Goal: Communication & Community: Answer question/provide support

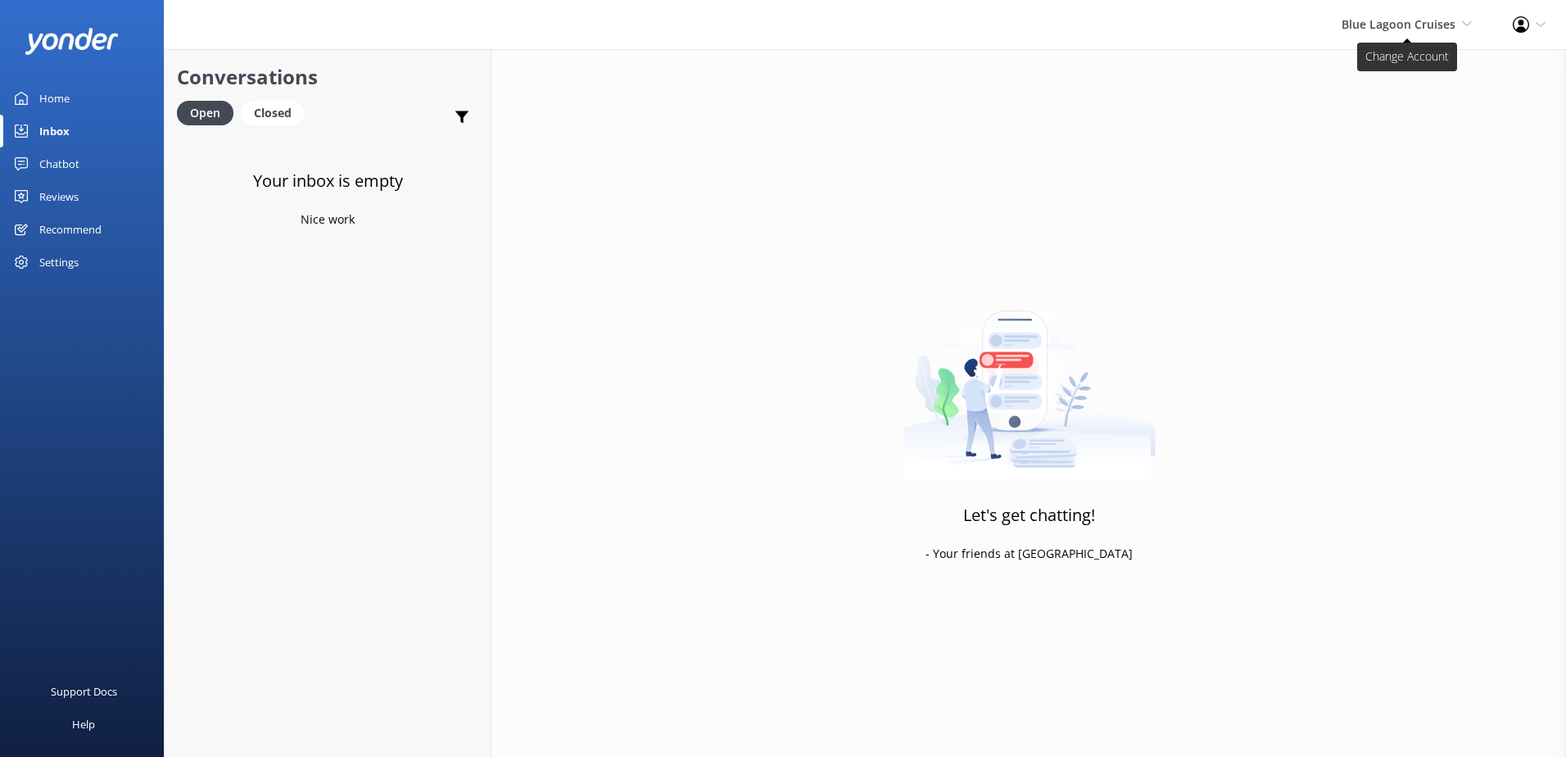
click at [1379, 29] on span "Blue Lagoon Cruises" at bounding box center [1399, 24] width 114 height 16
click at [1384, 74] on link "South Sea Sailing" at bounding box center [1412, 70] width 164 height 39
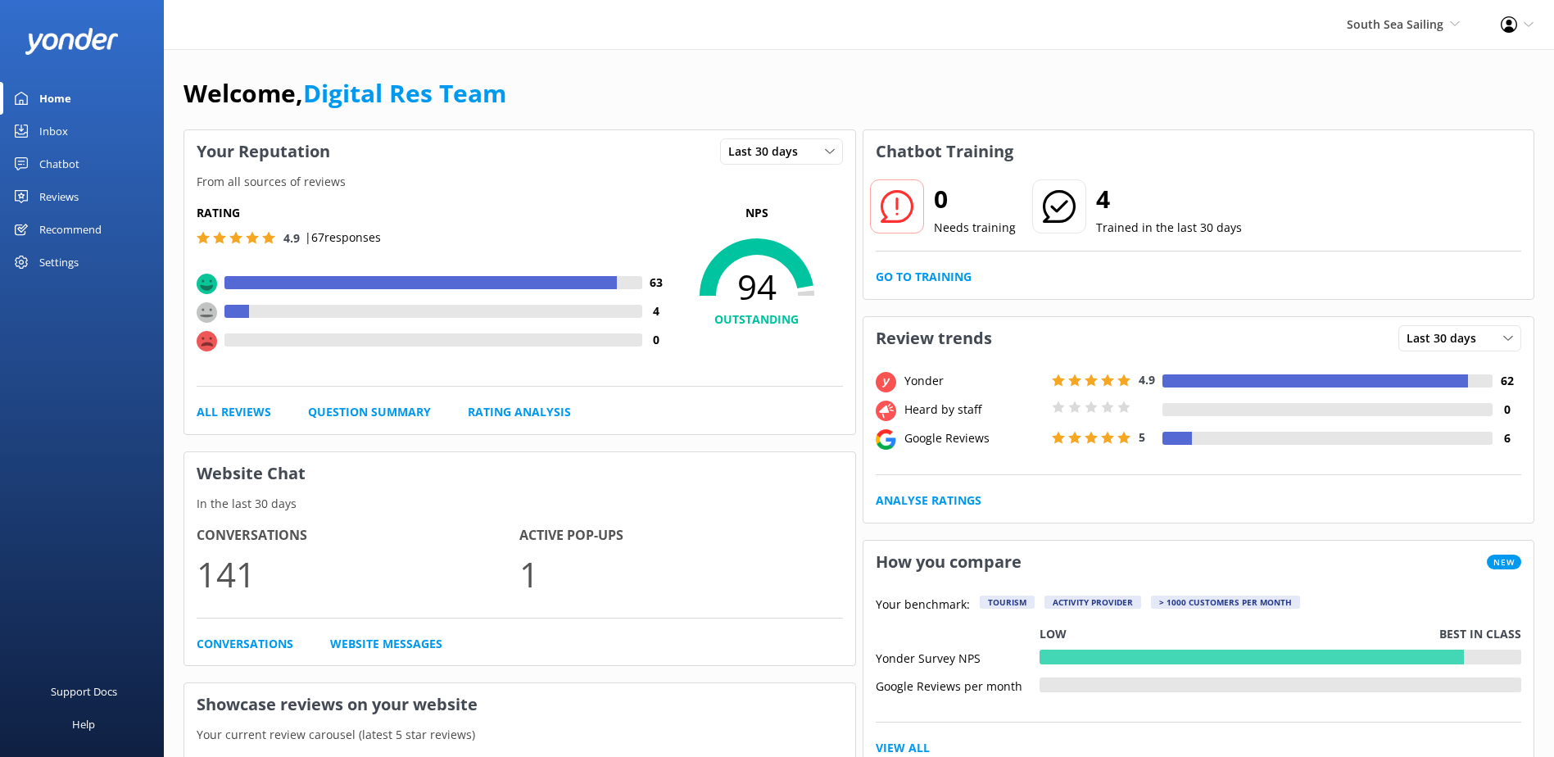
click at [80, 141] on link "Inbox" at bounding box center [82, 131] width 164 height 33
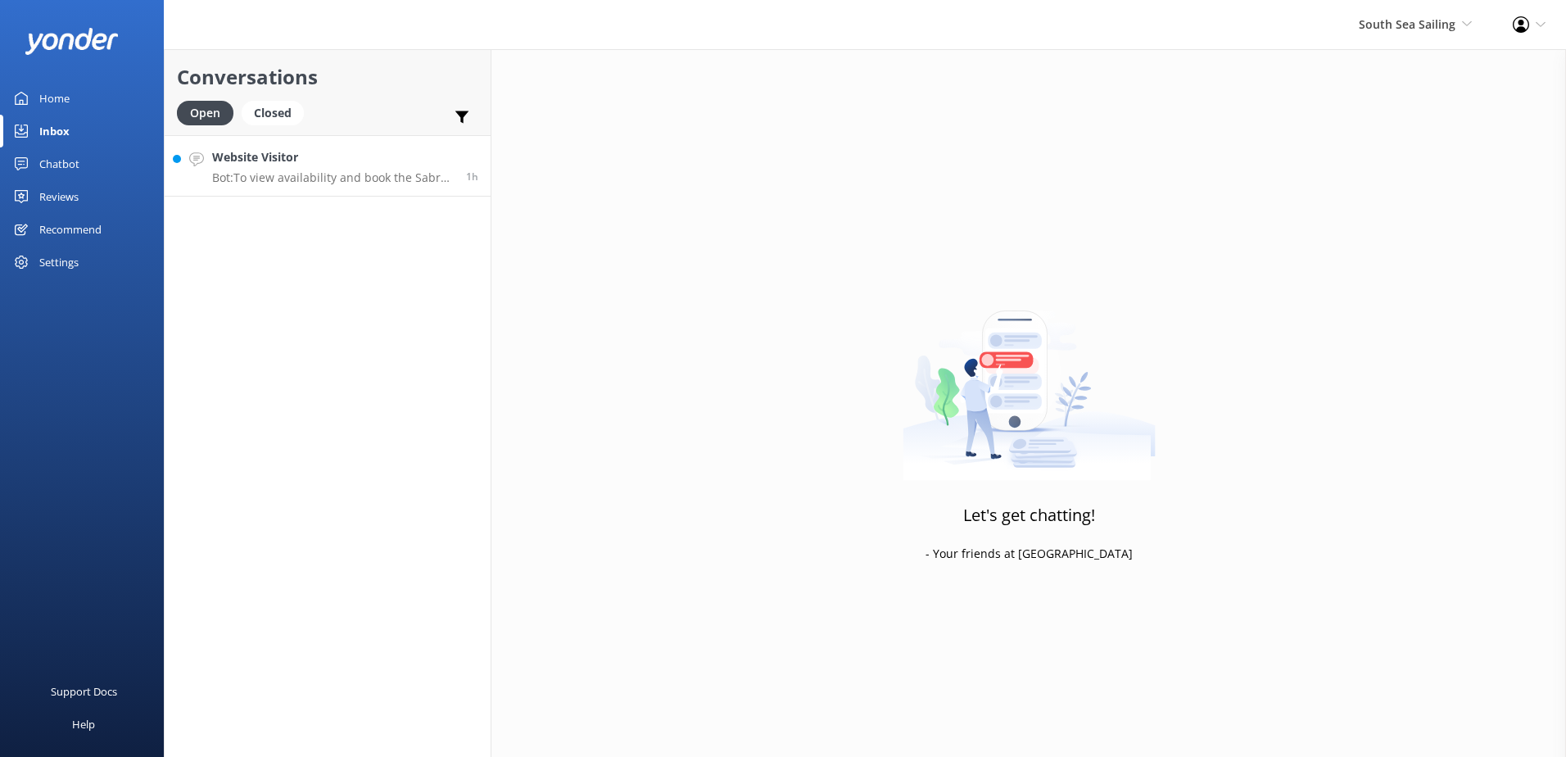
click at [365, 159] on h4 "Website Visitor" at bounding box center [333, 157] width 242 height 18
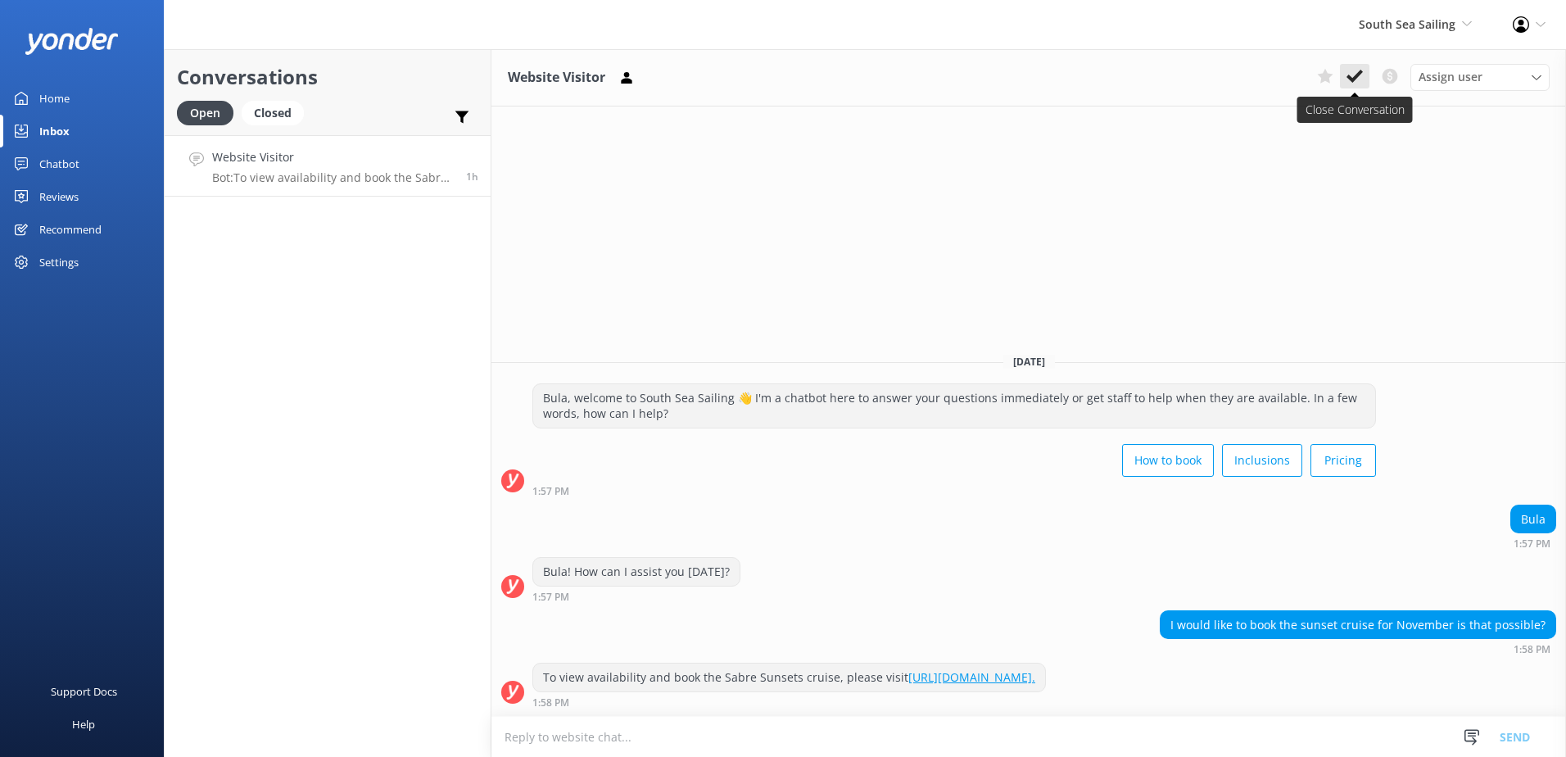
click at [1348, 76] on use at bounding box center [1355, 76] width 16 height 13
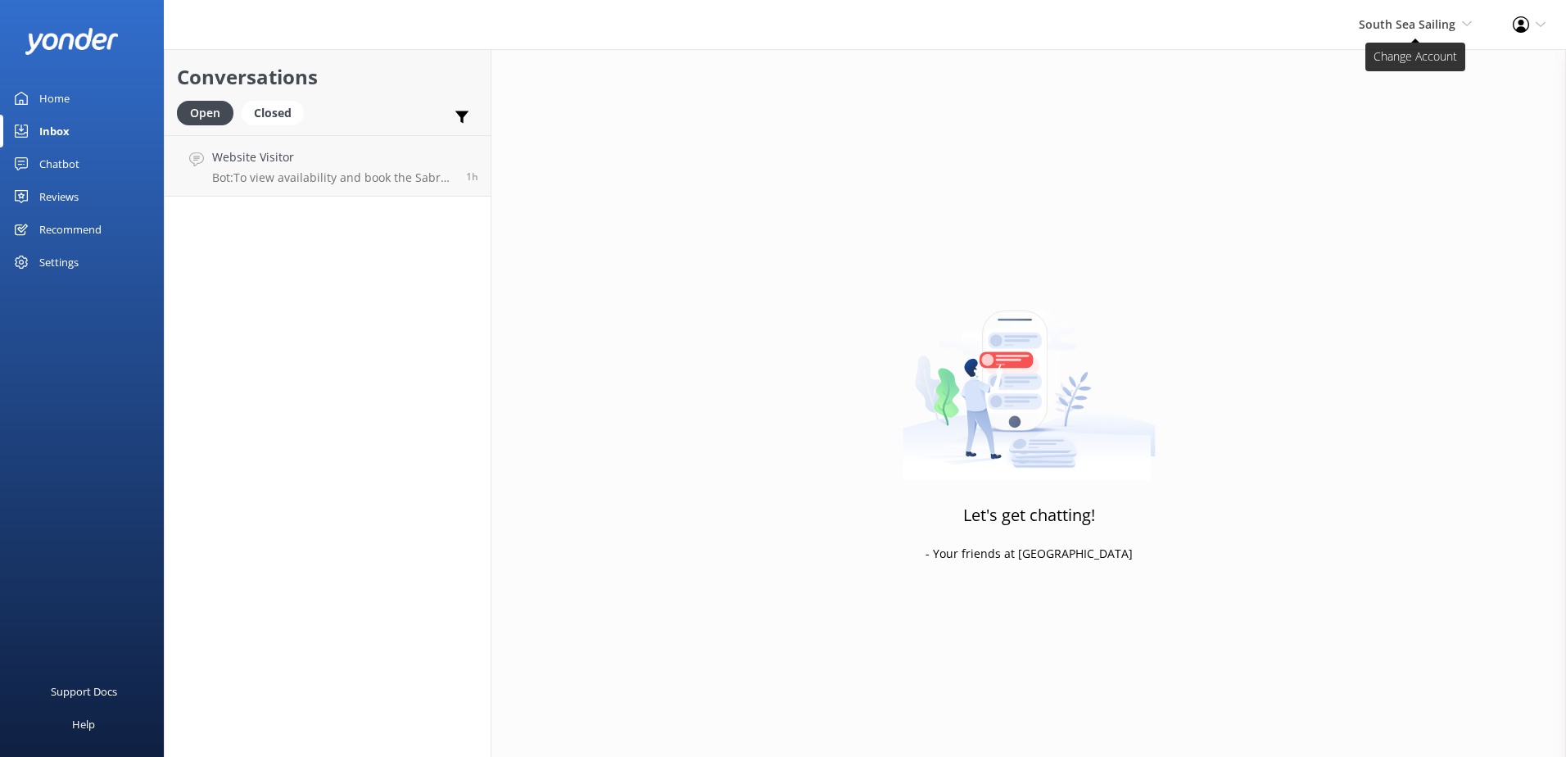
click at [1415, 34] on div "South Sea Sailing South Sea Sailing South Sea Cruises Malamala Beach Club Aweso…" at bounding box center [1416, 24] width 154 height 49
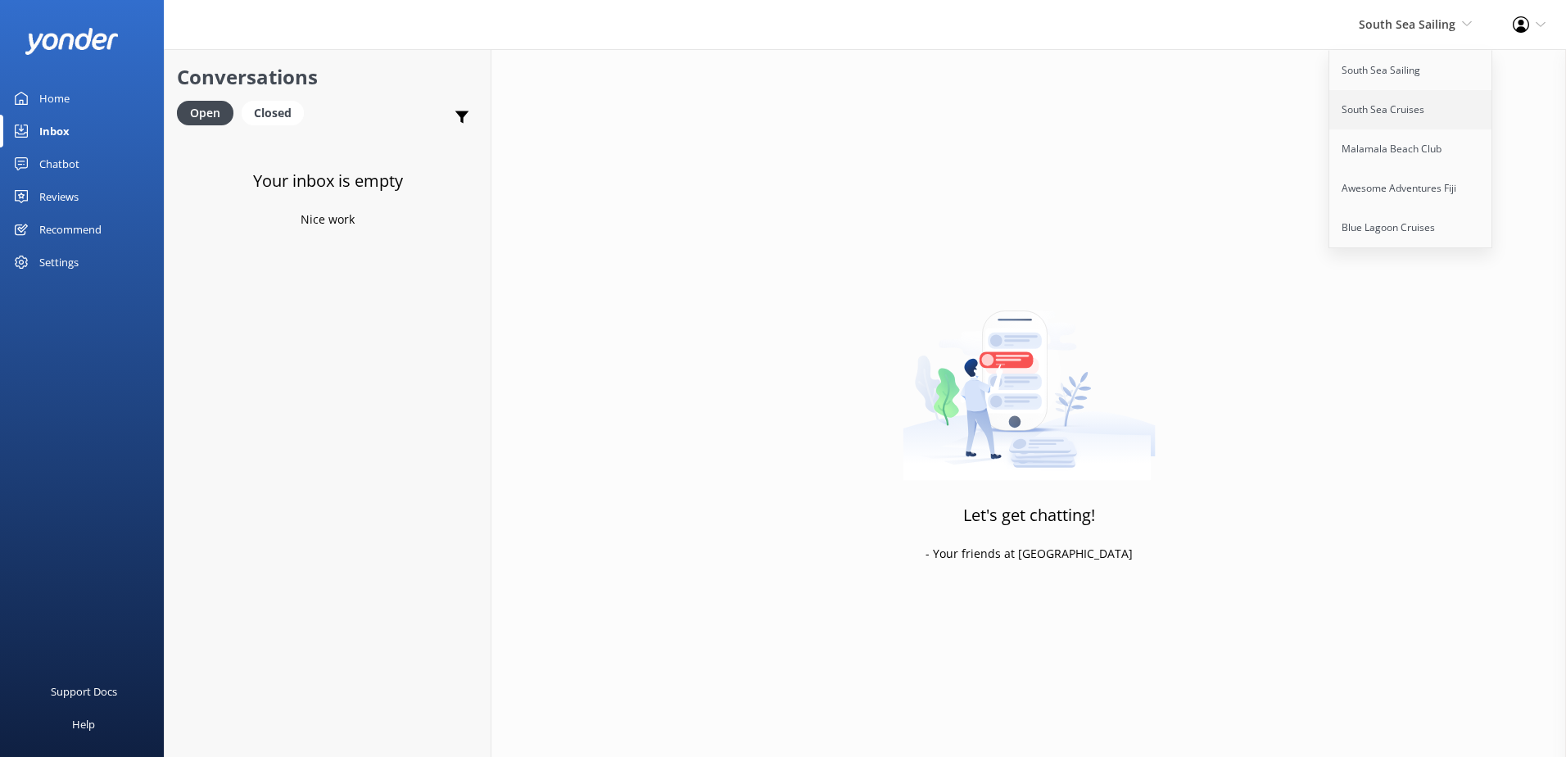
click at [1407, 121] on link "South Sea Cruises" at bounding box center [1412, 109] width 164 height 39
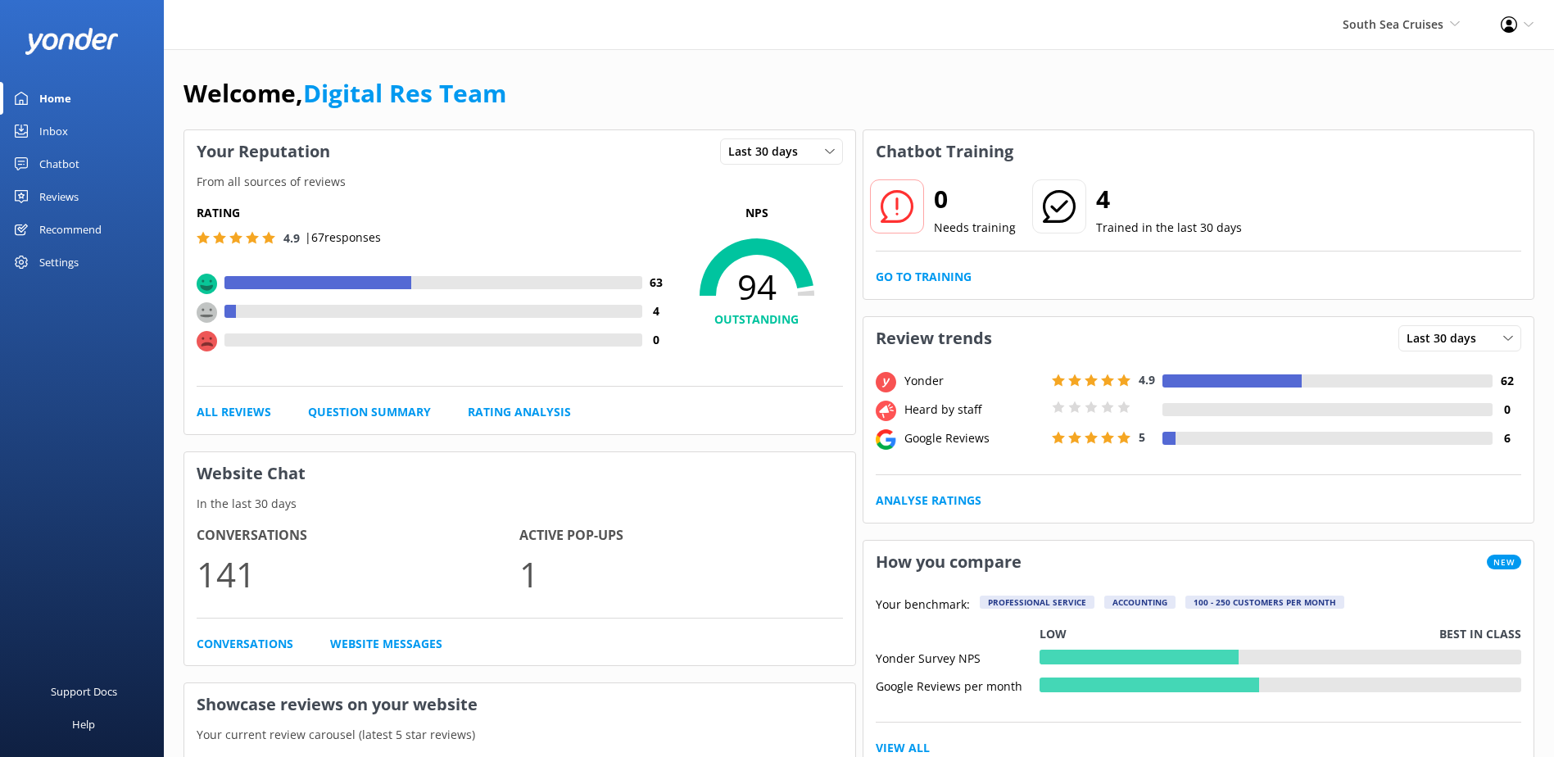
click at [58, 123] on div "Inbox" at bounding box center [53, 131] width 29 height 33
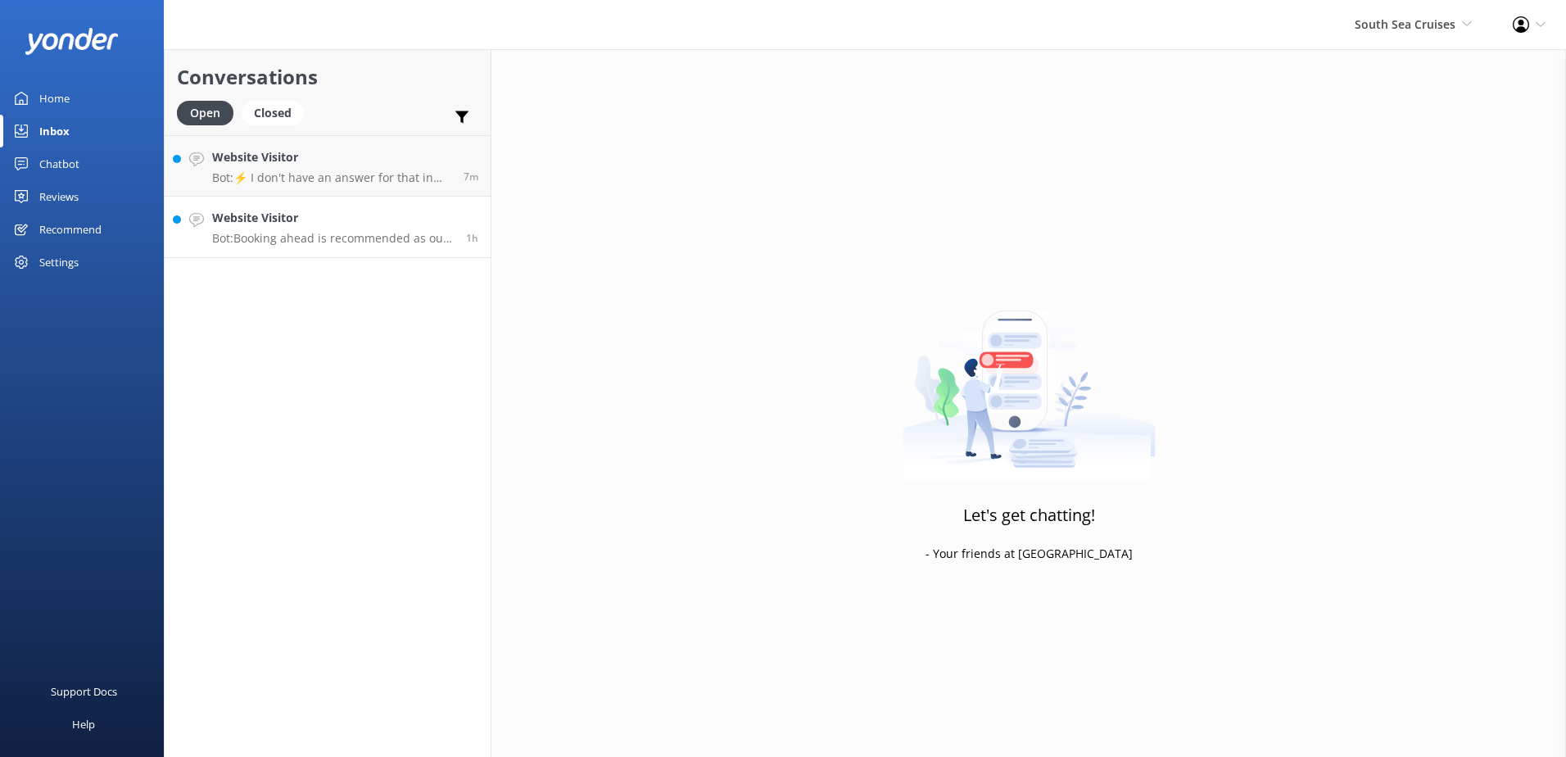
click at [319, 229] on div "Website Visitor Bot: Booking ahead is recommended as our day cruises can sell o…" at bounding box center [333, 227] width 242 height 36
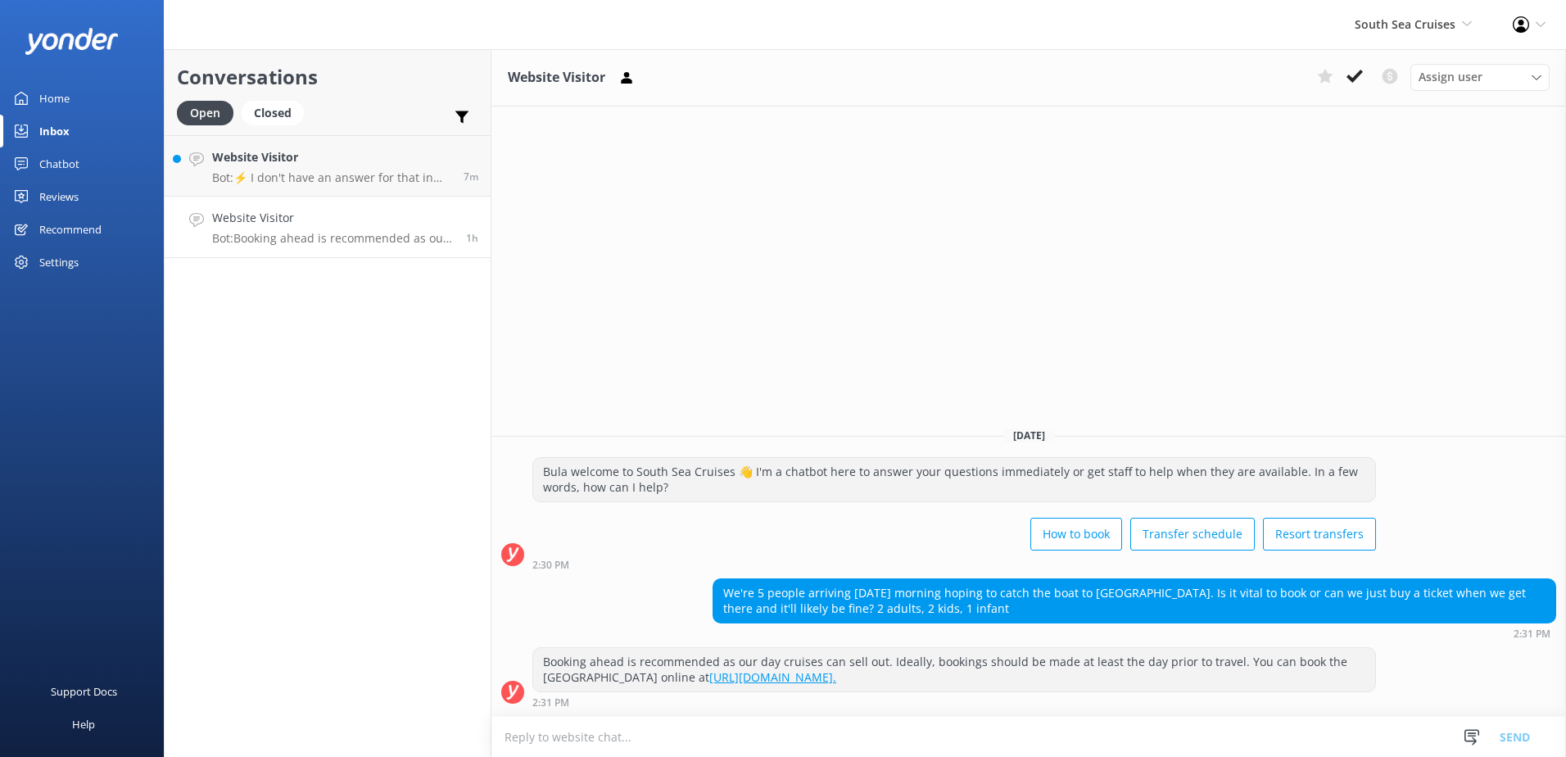
click at [836, 679] on link "[URL][DOMAIN_NAME]." at bounding box center [772, 677] width 127 height 16
click at [1355, 75] on icon at bounding box center [1355, 76] width 16 height 16
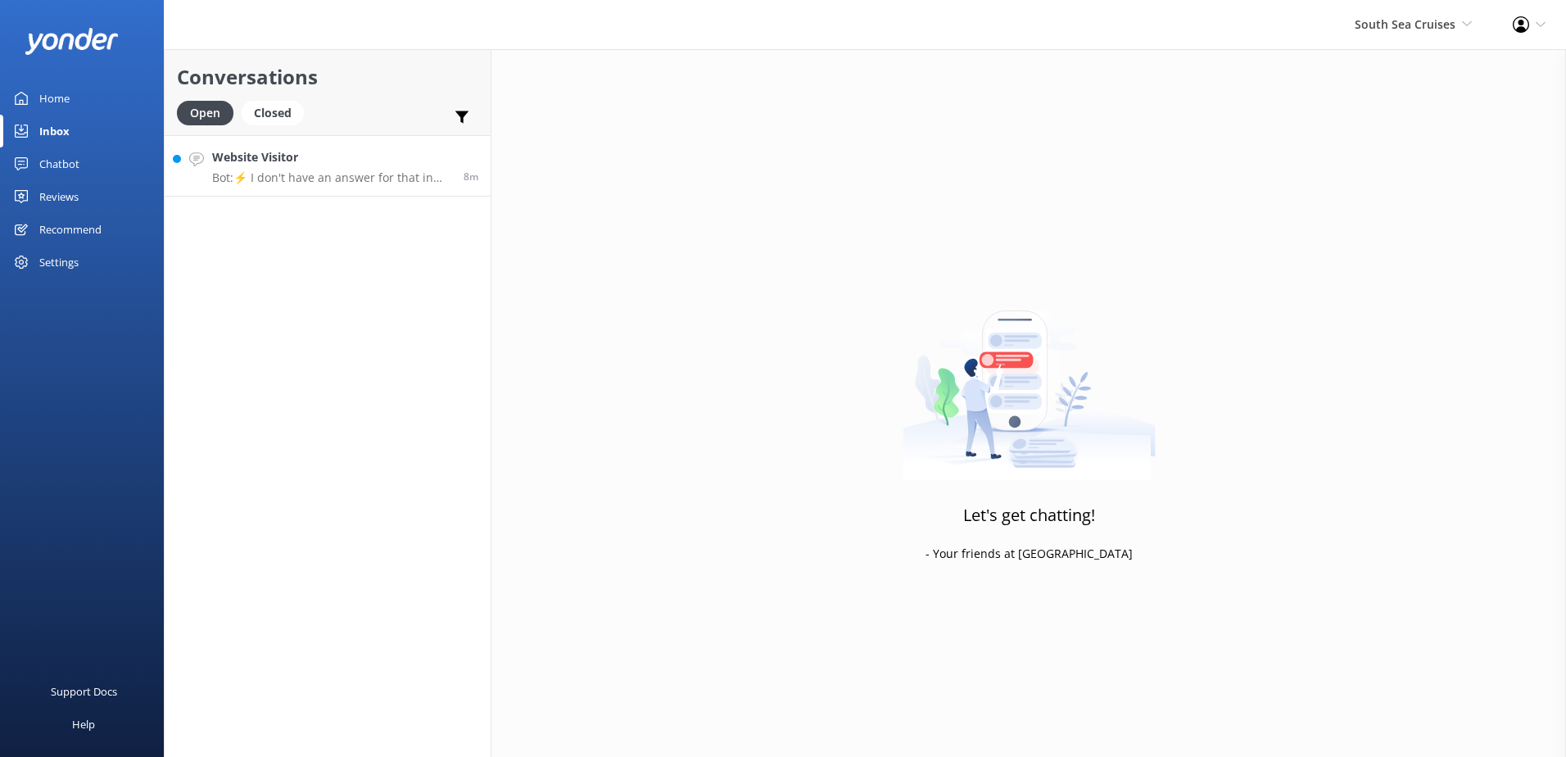
click at [434, 163] on h4 "Website Visitor" at bounding box center [331, 157] width 239 height 18
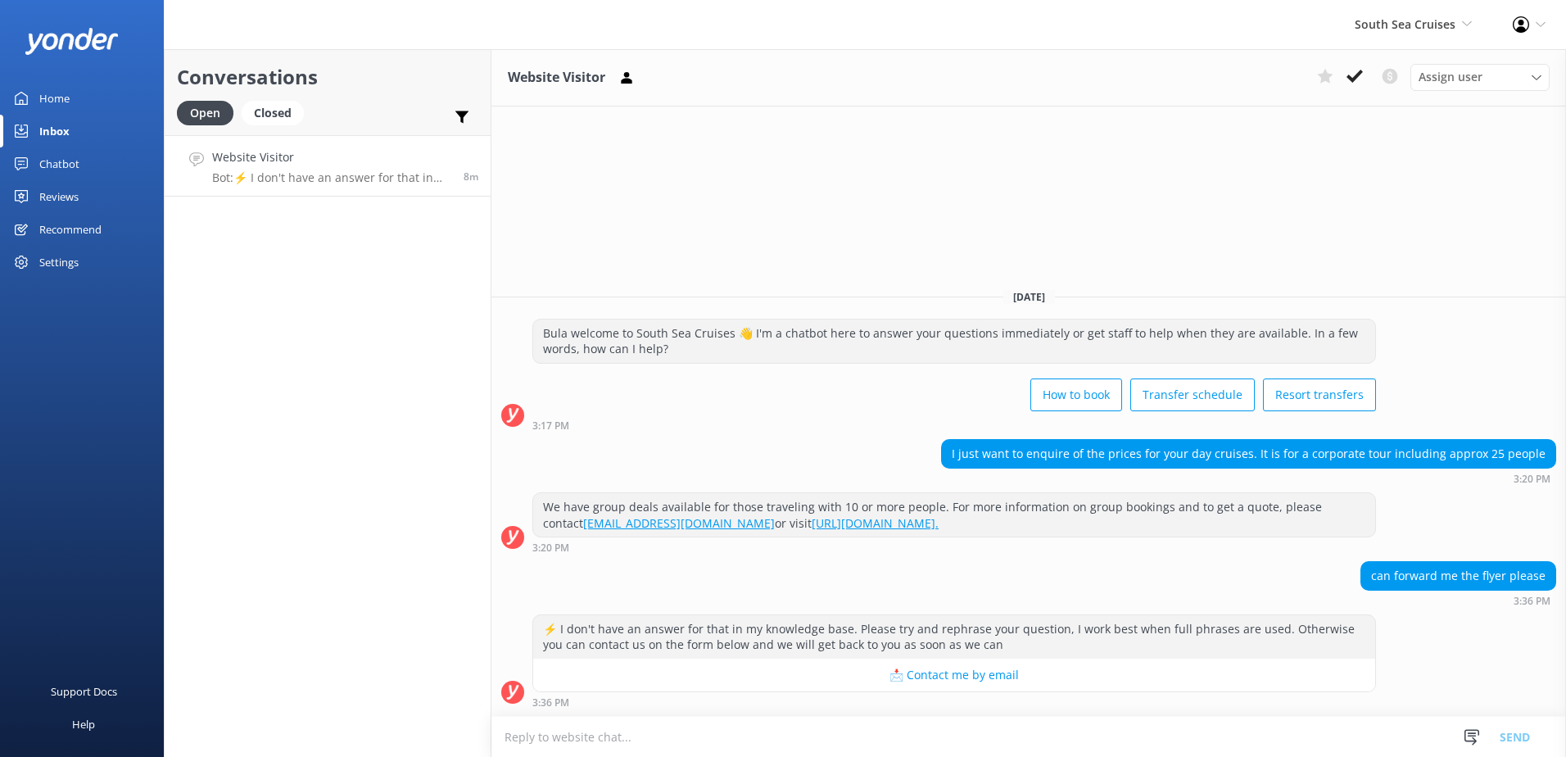
click at [903, 743] on textarea at bounding box center [1029, 737] width 1075 height 40
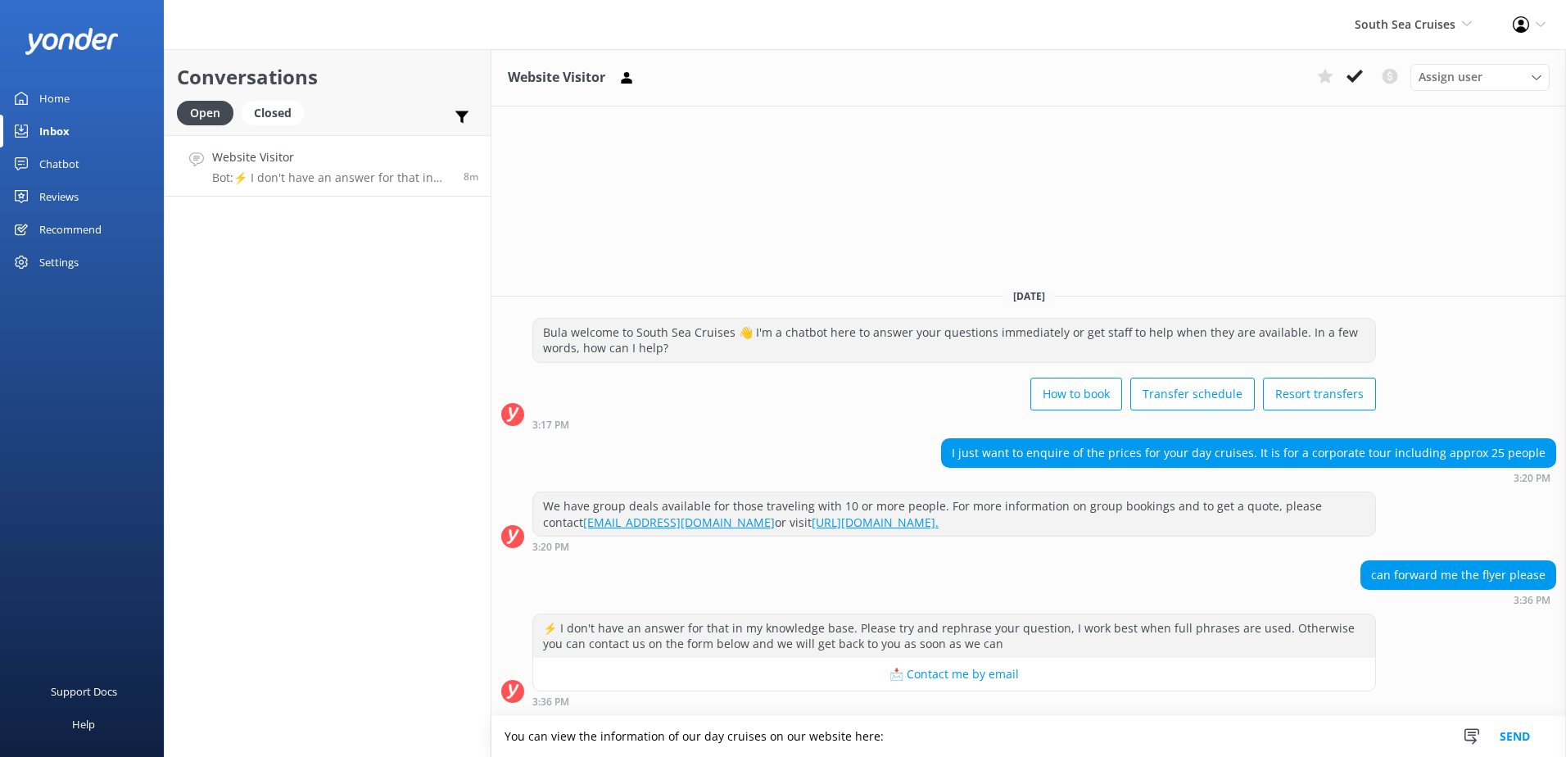
paste textarea "[URL][DOMAIN_NAME]"
type textarea "You can view the information of our day cruises on our website here: [URL][DOMA…"
click at [1511, 747] on button "Send" at bounding box center [1514, 736] width 61 height 41
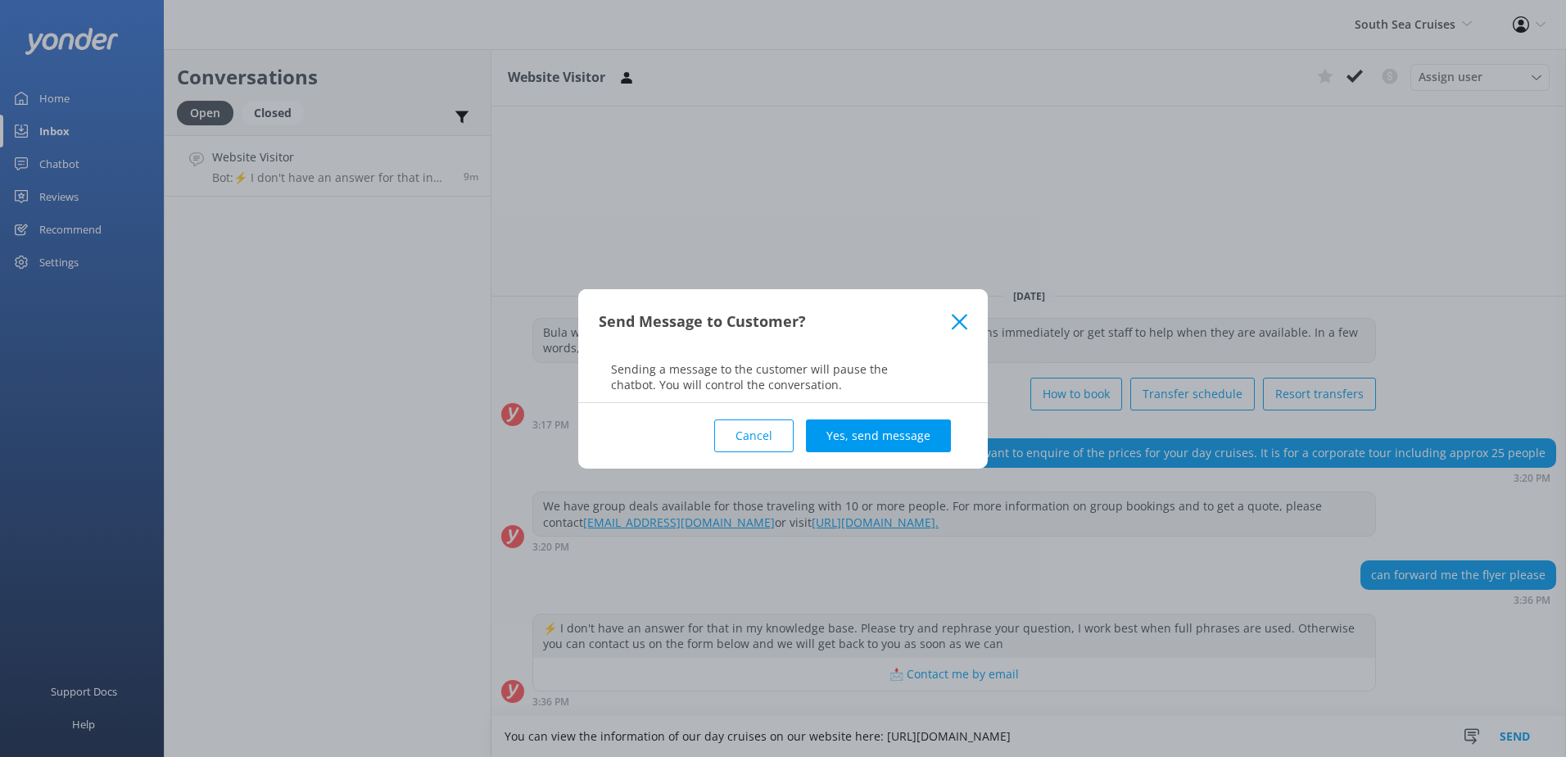
click at [886, 474] on div "Send Message to Customer? Sending a message to the customer will pause the chat…" at bounding box center [783, 378] width 1566 height 757
click at [892, 442] on button "Yes, send message" at bounding box center [878, 435] width 145 height 33
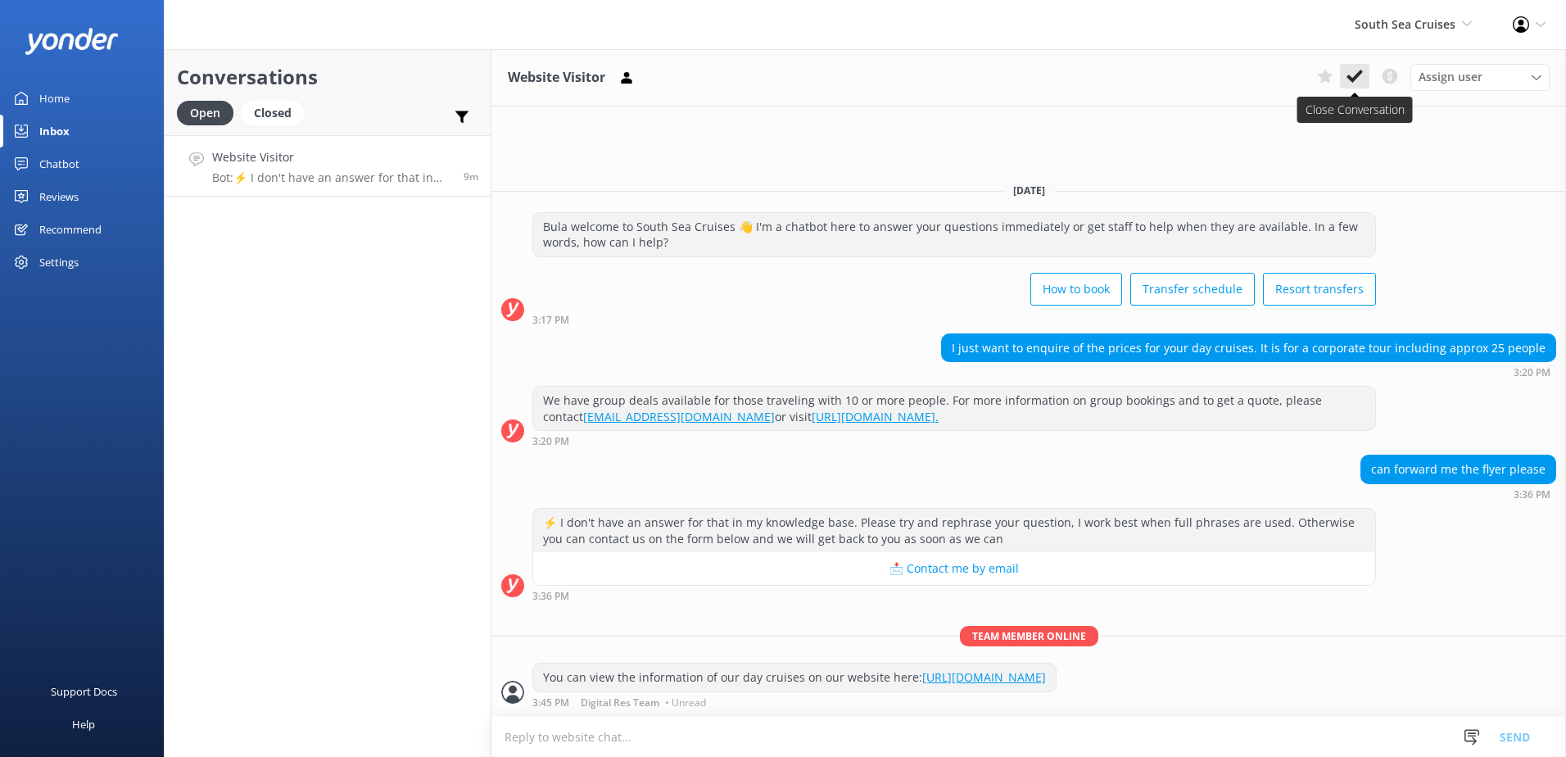
click at [1348, 75] on icon at bounding box center [1355, 76] width 16 height 16
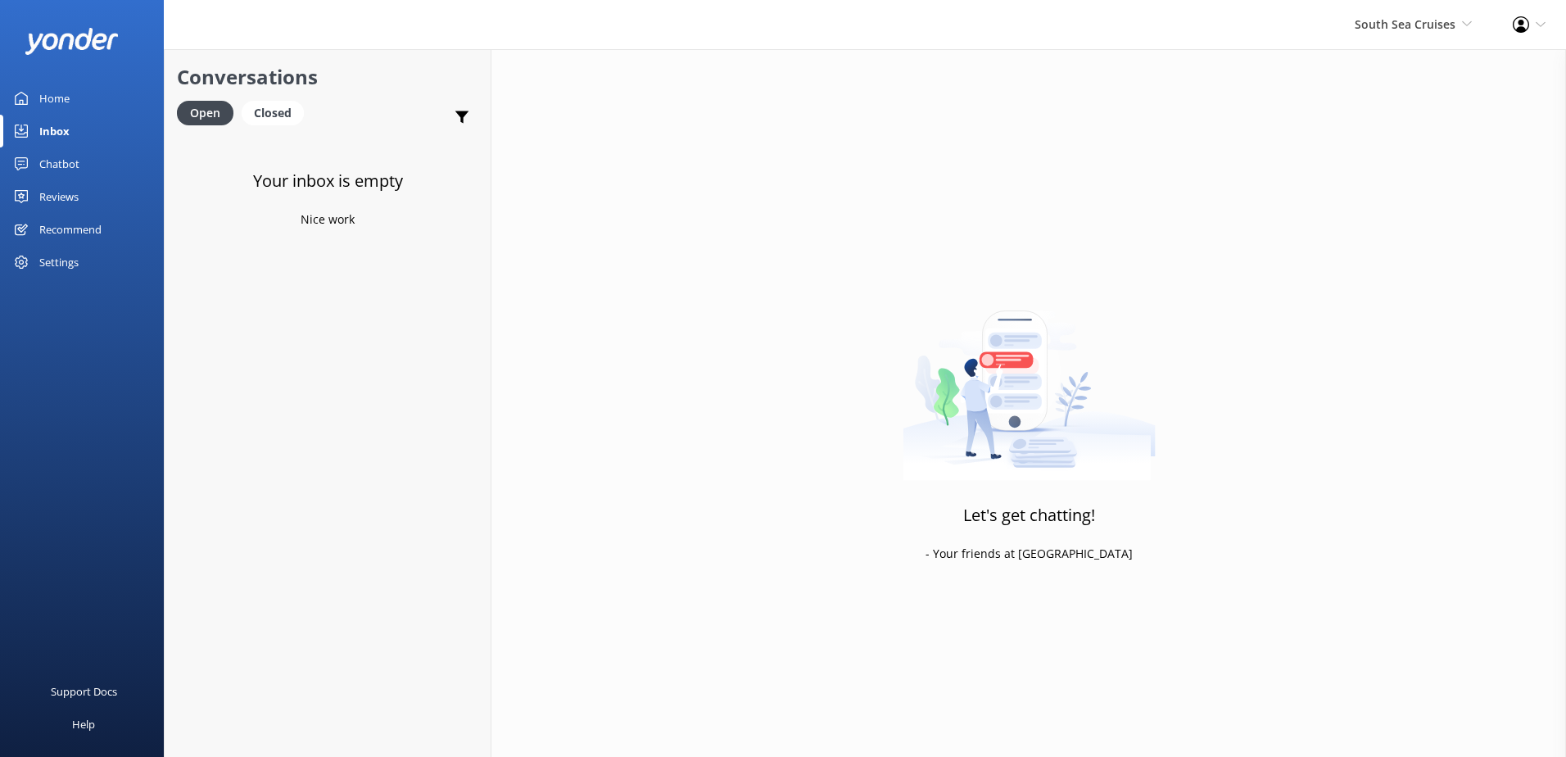
click at [1434, 12] on div "South Sea Cruises South Sea Sailing South Sea Cruises Malamala Beach Club Aweso…" at bounding box center [1413, 24] width 158 height 49
click at [1393, 157] on link "Malamala Beach Club" at bounding box center [1412, 148] width 164 height 39
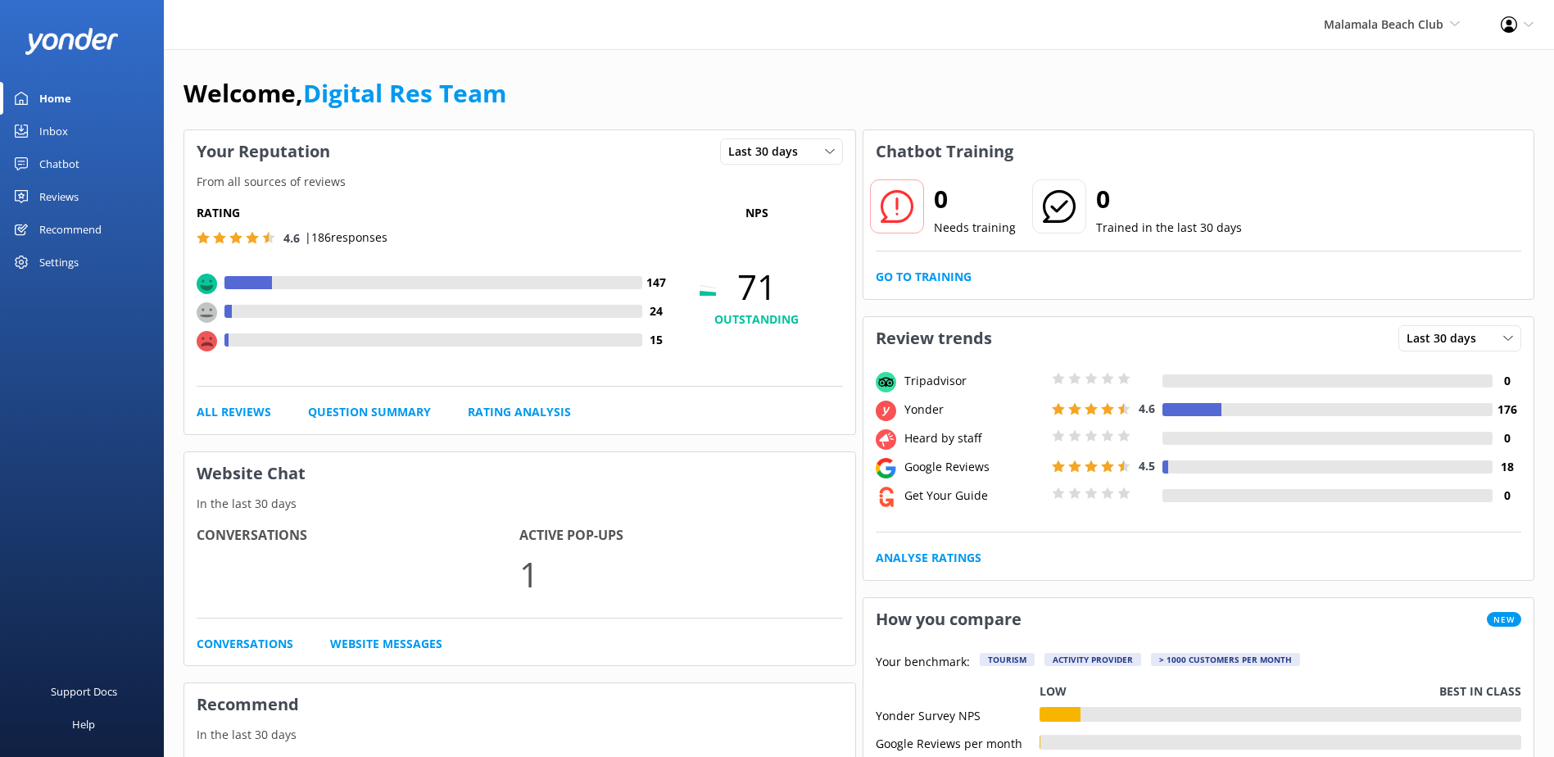
click at [90, 129] on link "Inbox" at bounding box center [82, 131] width 164 height 33
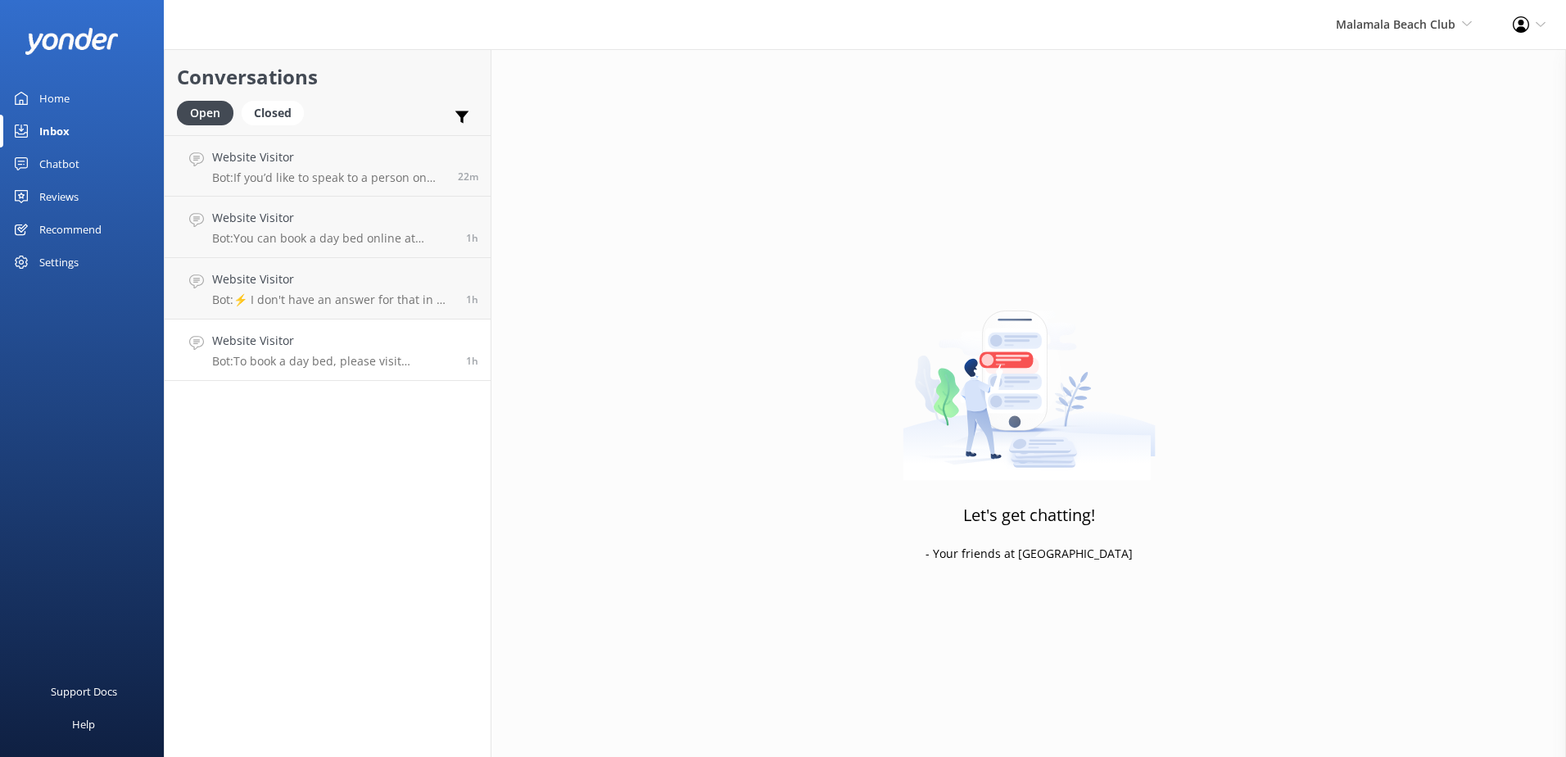
click at [306, 353] on div "Website Visitor Bot: To book a day bed, please visit [DOMAIN_NAME][URL]." at bounding box center [333, 350] width 242 height 36
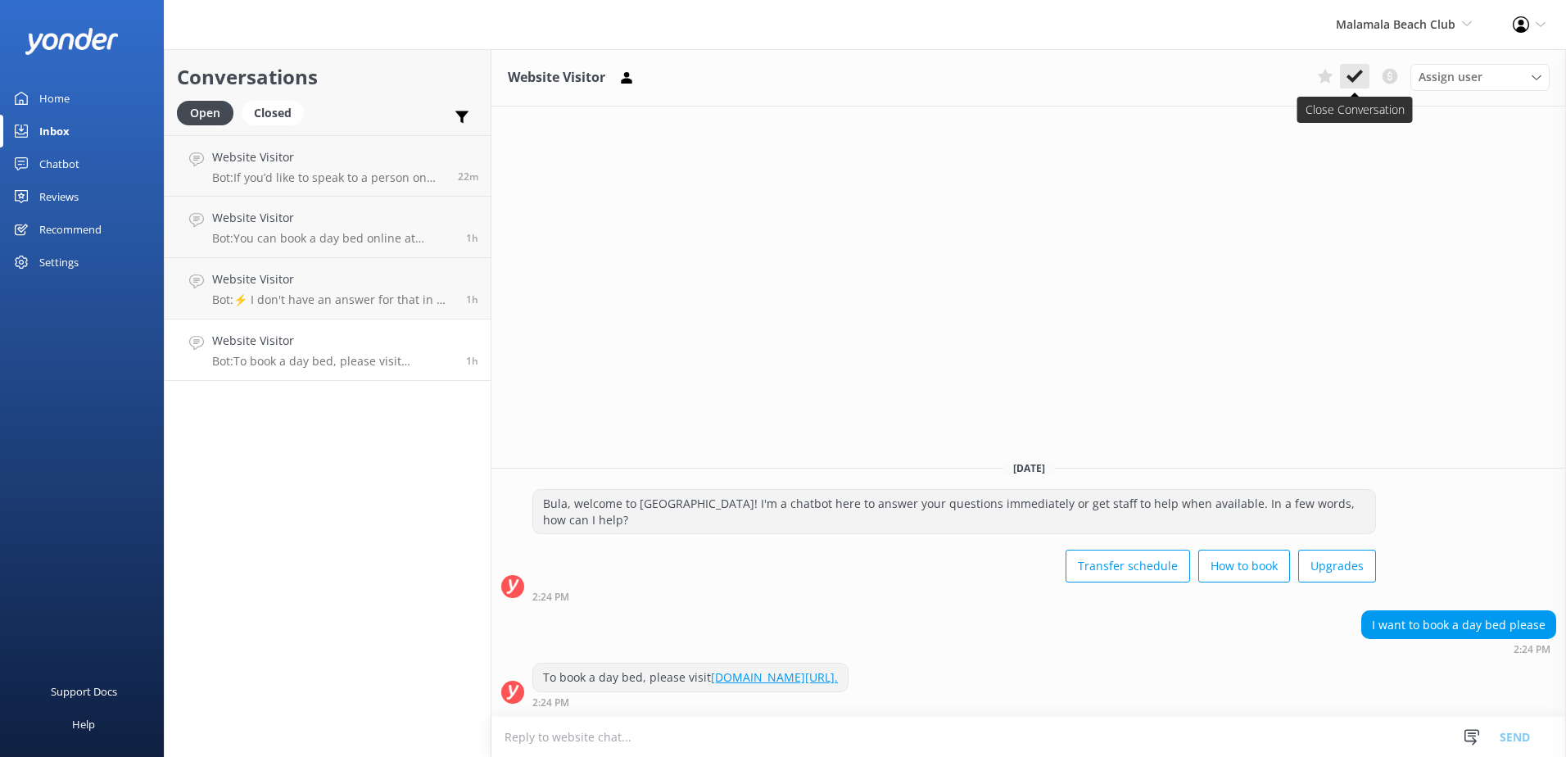
click at [1360, 75] on use at bounding box center [1355, 76] width 16 height 13
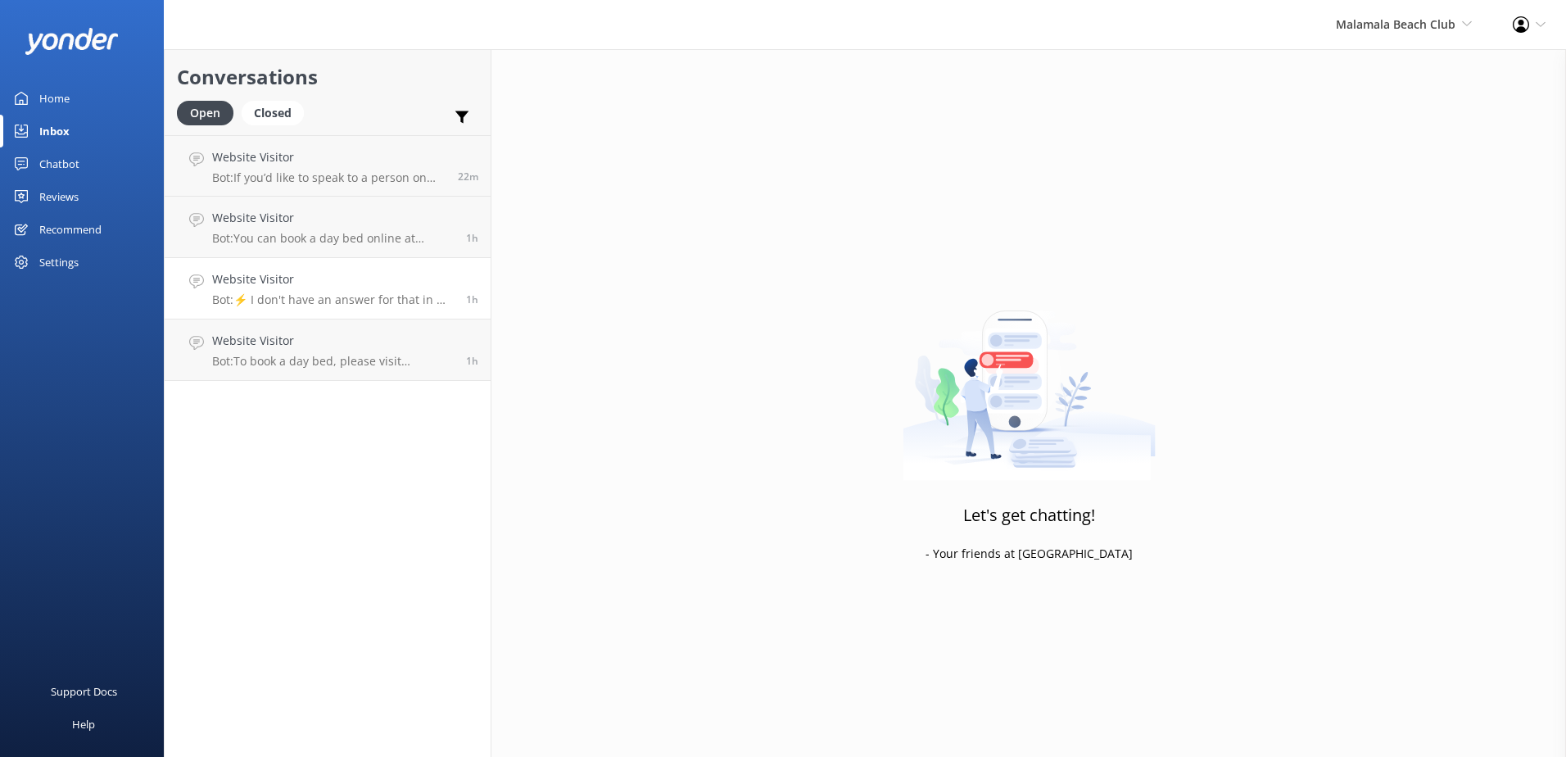
click at [402, 301] on p "Bot: ⚡ I don't have an answer for that in my knowledge base. Please try and rep…" at bounding box center [333, 299] width 242 height 15
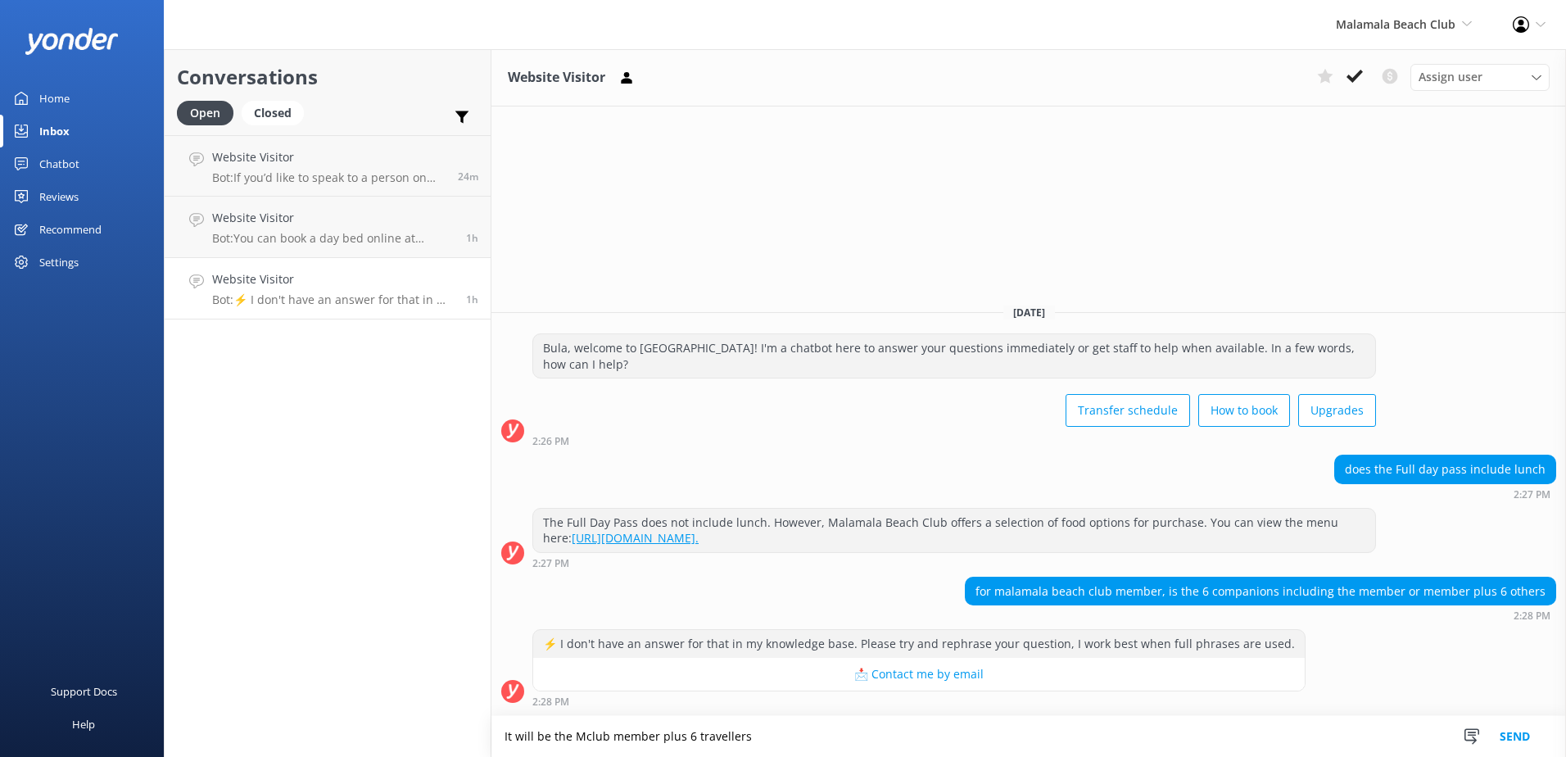
click at [762, 739] on textarea "It will be the Mclub member plus 6 travellers" at bounding box center [1029, 736] width 1075 height 41
type textarea "It will be the Mclub member plus 6 travellers who will get Mclub benefits."
click at [1532, 734] on button "Send" at bounding box center [1514, 736] width 61 height 41
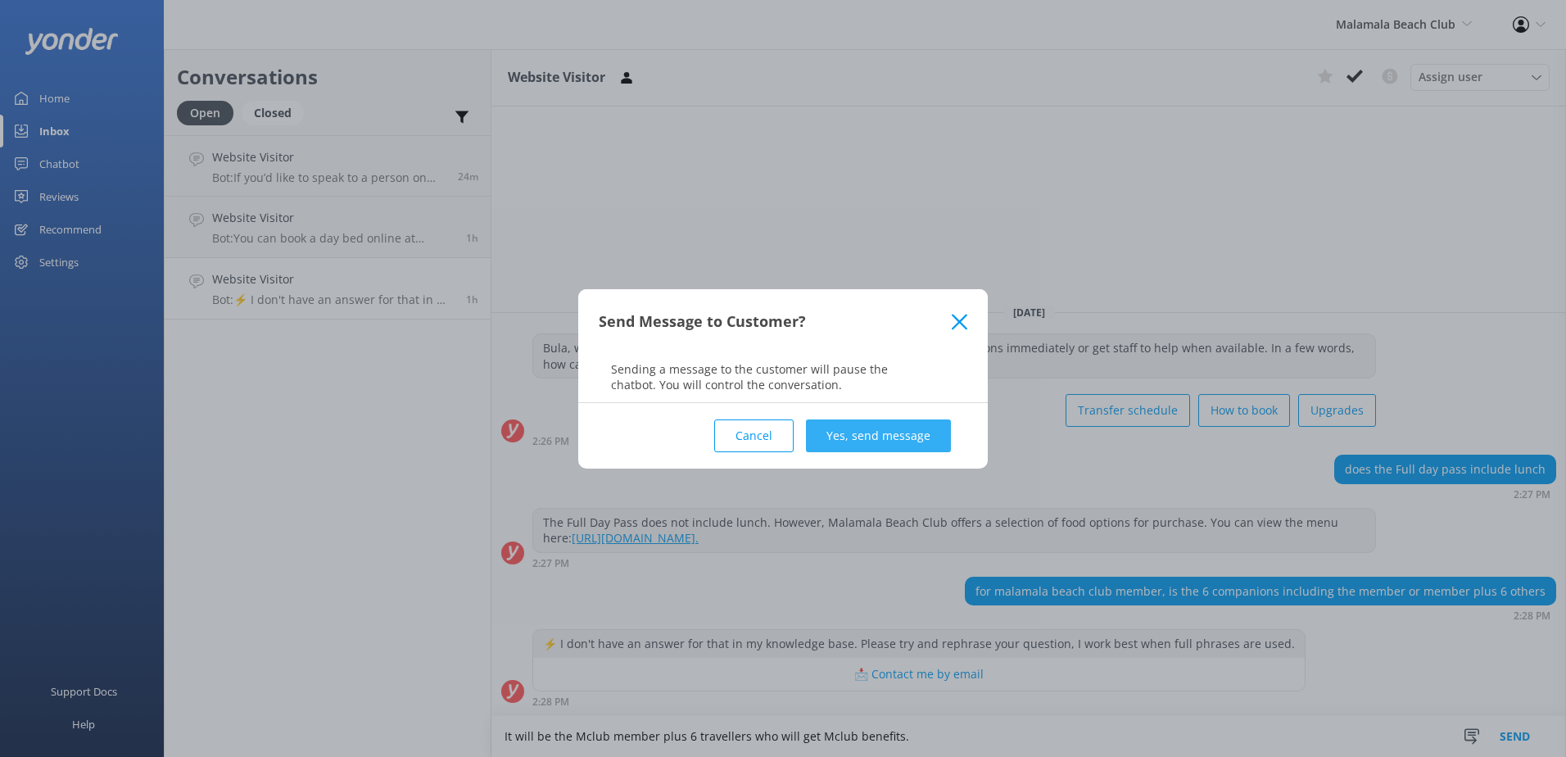
click at [874, 442] on button "Yes, send message" at bounding box center [878, 435] width 145 height 33
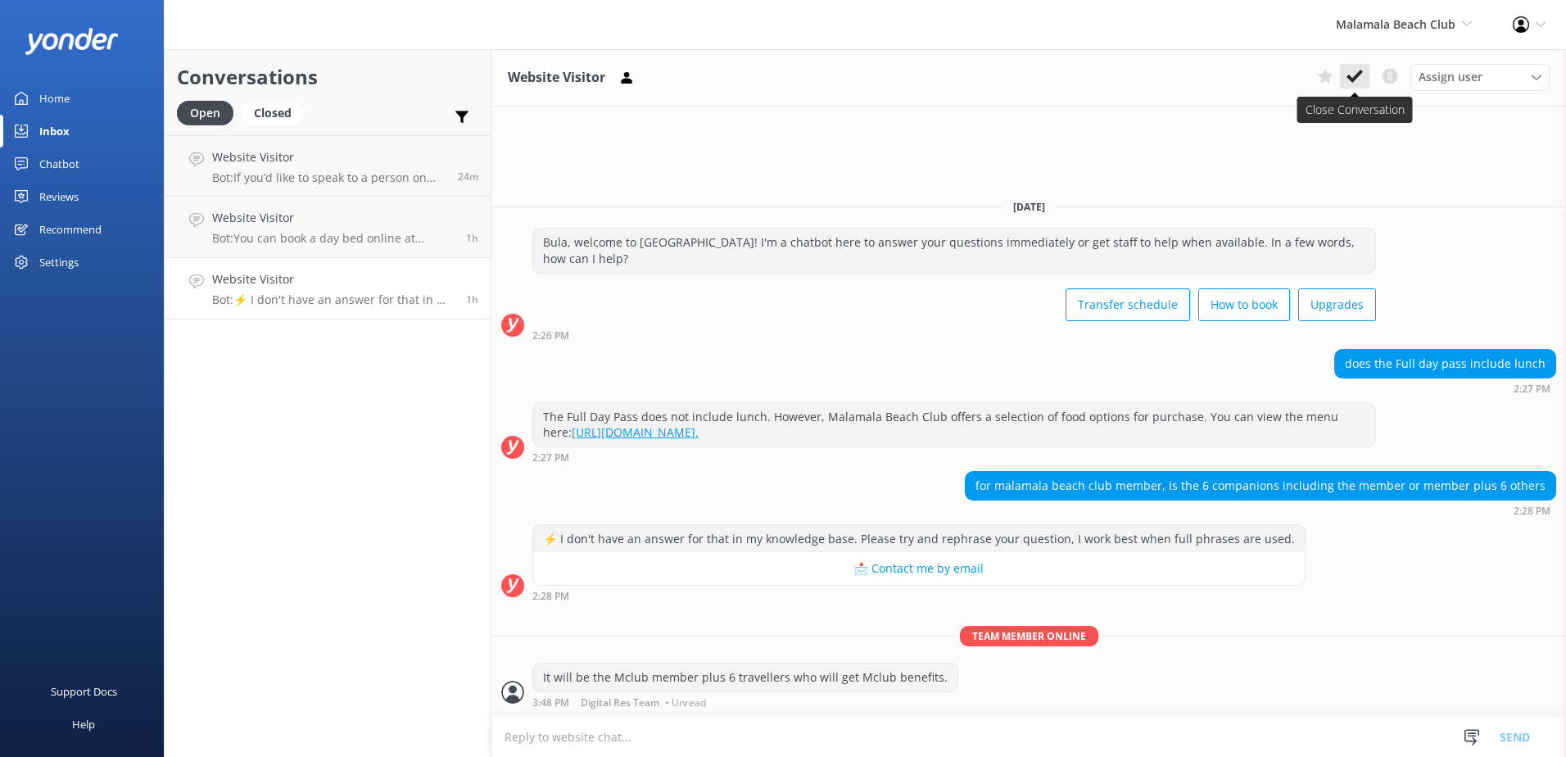
click at [1350, 74] on icon at bounding box center [1355, 76] width 16 height 16
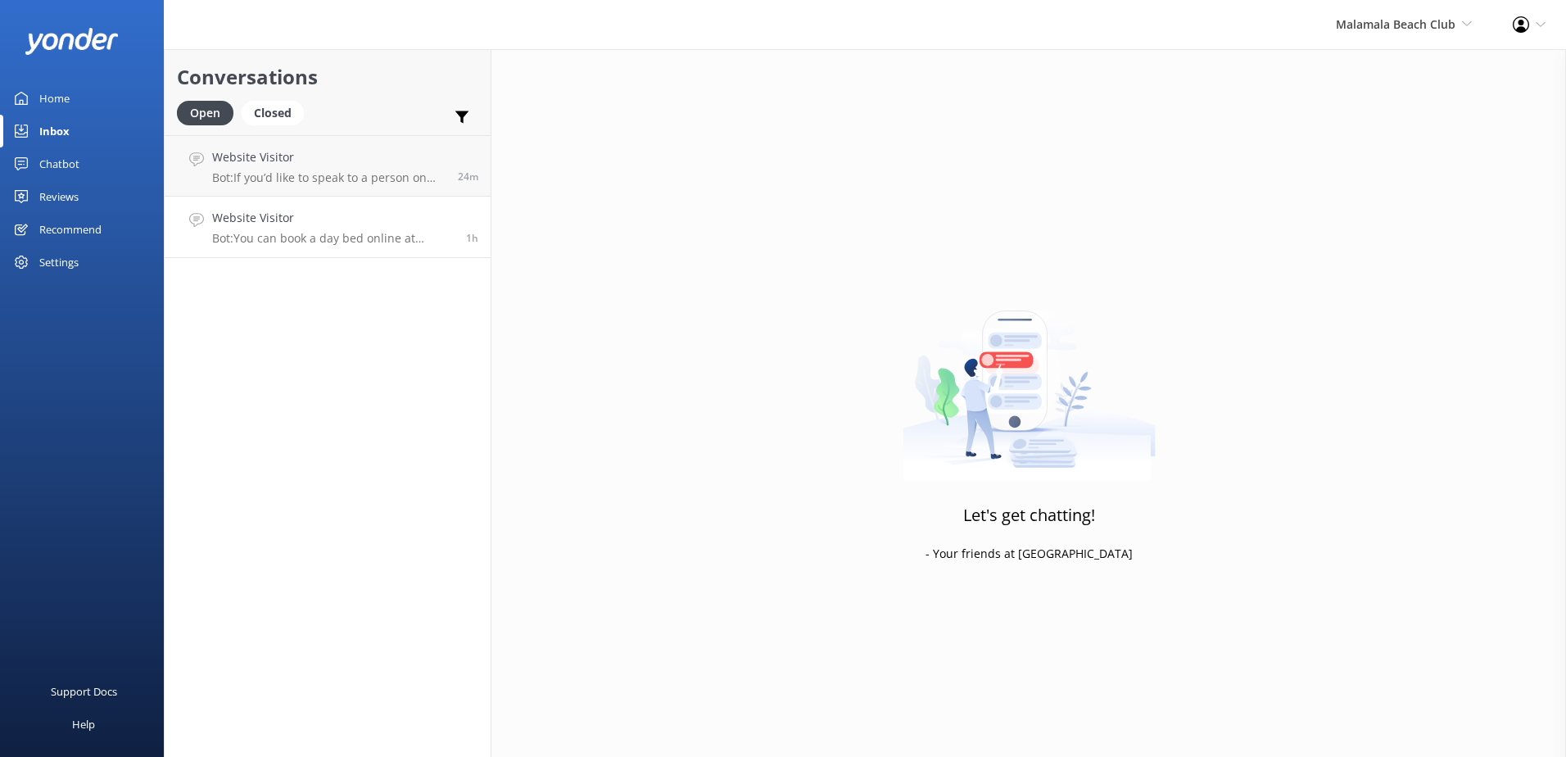
click at [365, 253] on link "Website Visitor Bot: You can book a day bed online at [DOMAIN_NAME][URL]. 1h" at bounding box center [328, 227] width 326 height 61
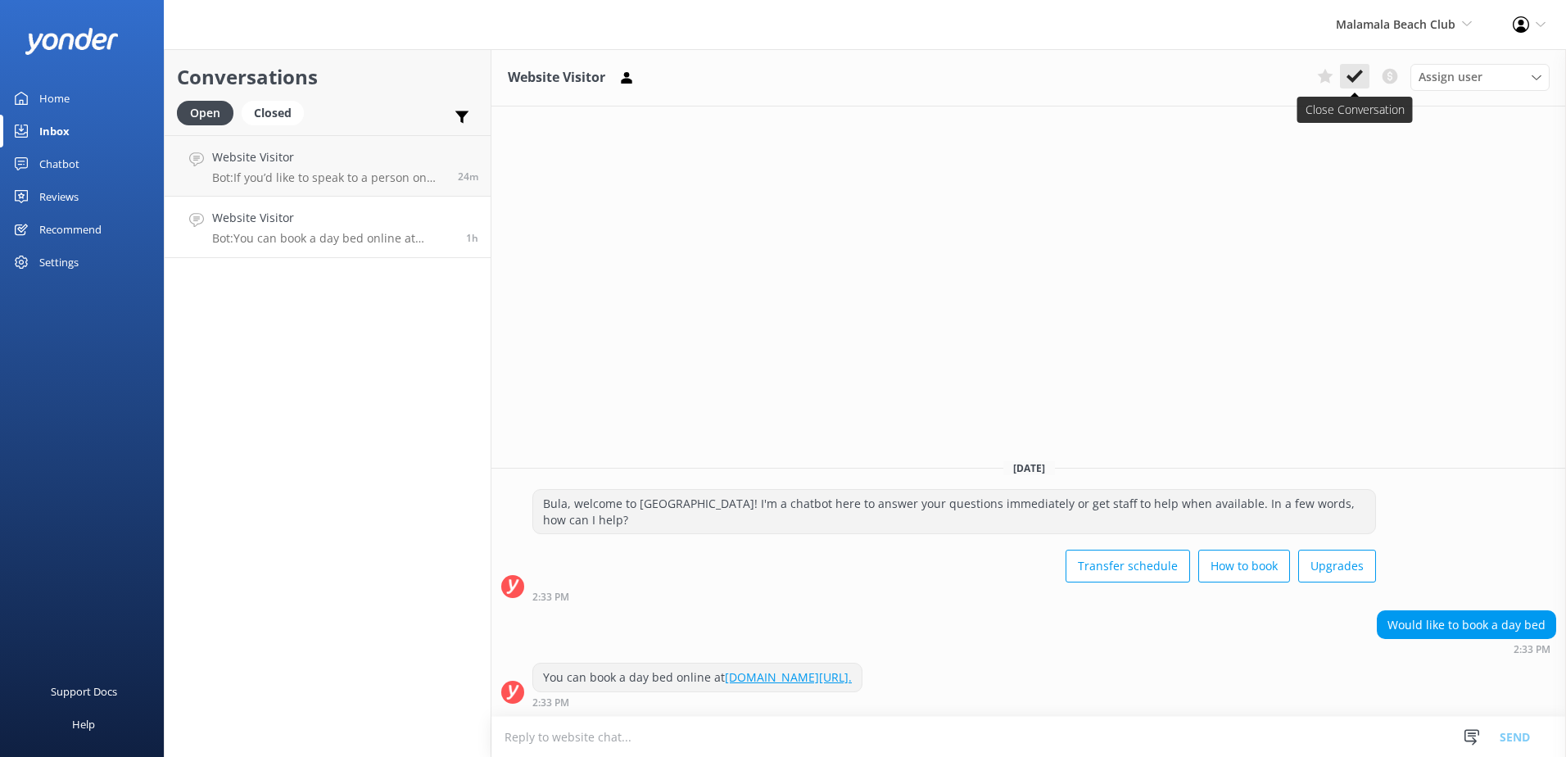
click at [1356, 72] on icon at bounding box center [1355, 76] width 16 height 16
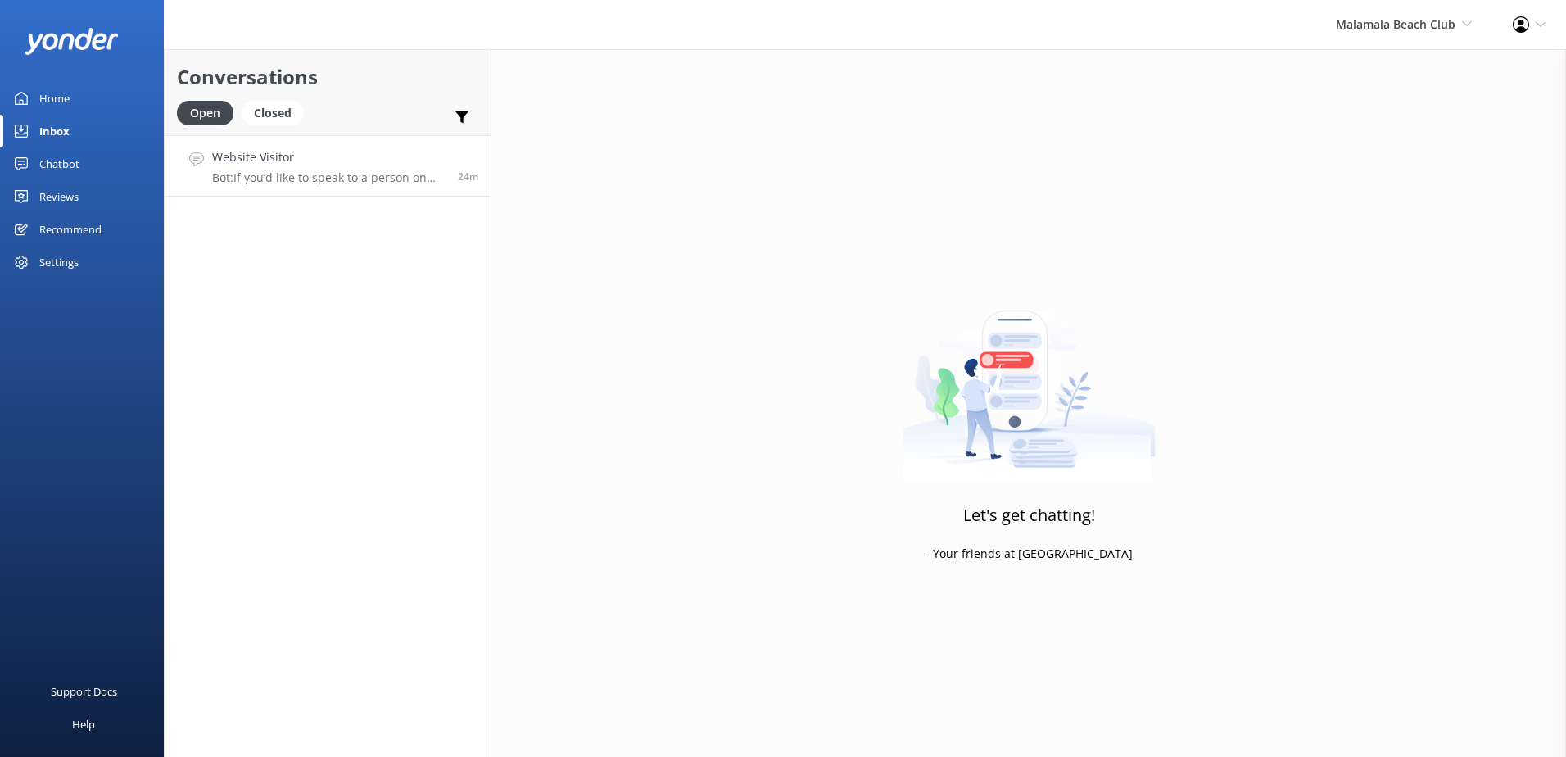
click at [333, 167] on div "Website Visitor Bot: If you’d like to speak to a person on the Malamala Beach C…" at bounding box center [328, 165] width 233 height 35
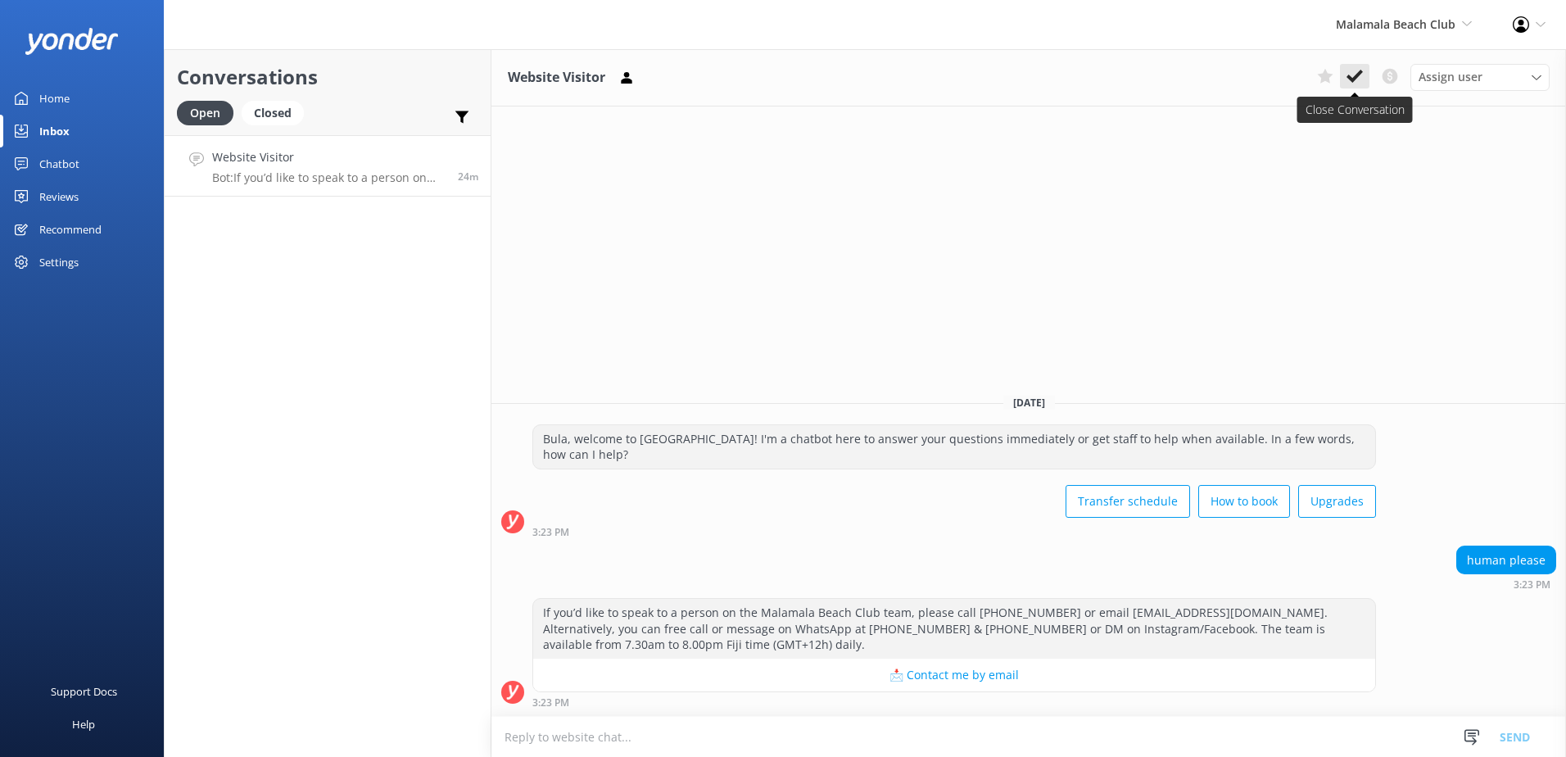
click at [1343, 80] on button at bounding box center [1354, 76] width 29 height 25
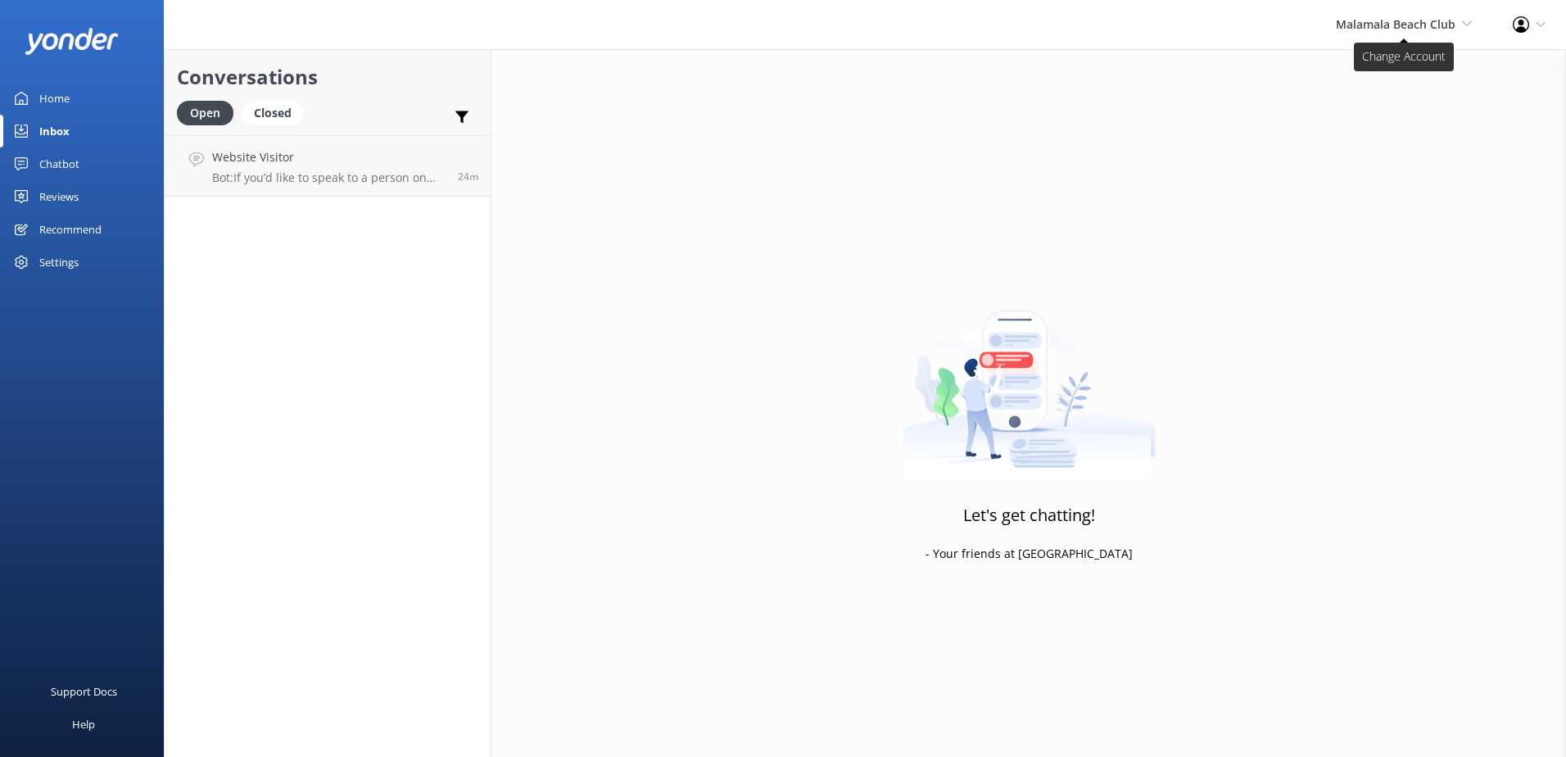
click at [1384, 31] on span "Malamala Beach Club South Sea Sailing South Sea Cruises Malamala Beach Club Awe…" at bounding box center [1404, 25] width 136 height 18
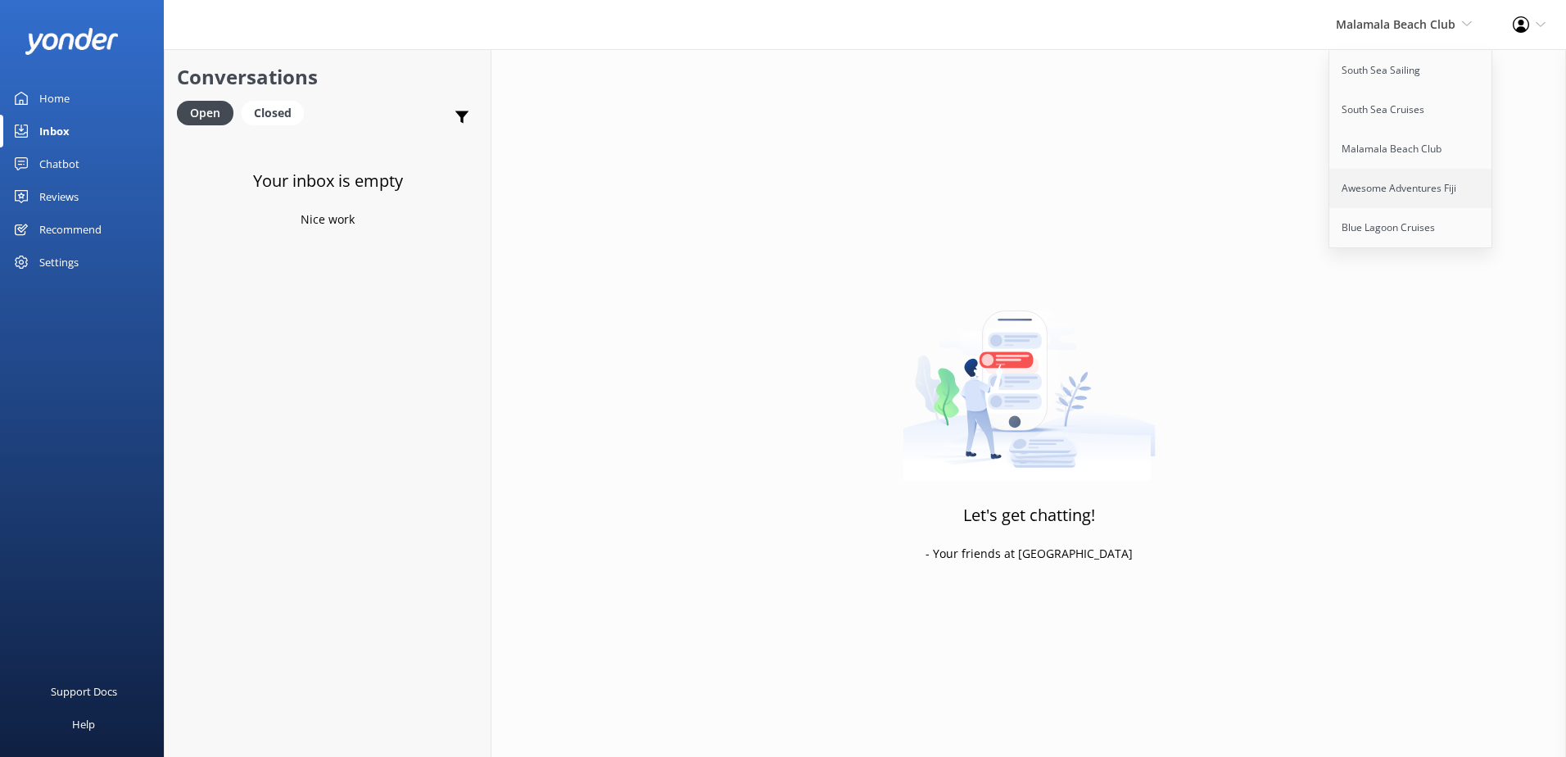
click at [1401, 180] on link "Awesome Adventures Fiji" at bounding box center [1412, 188] width 164 height 39
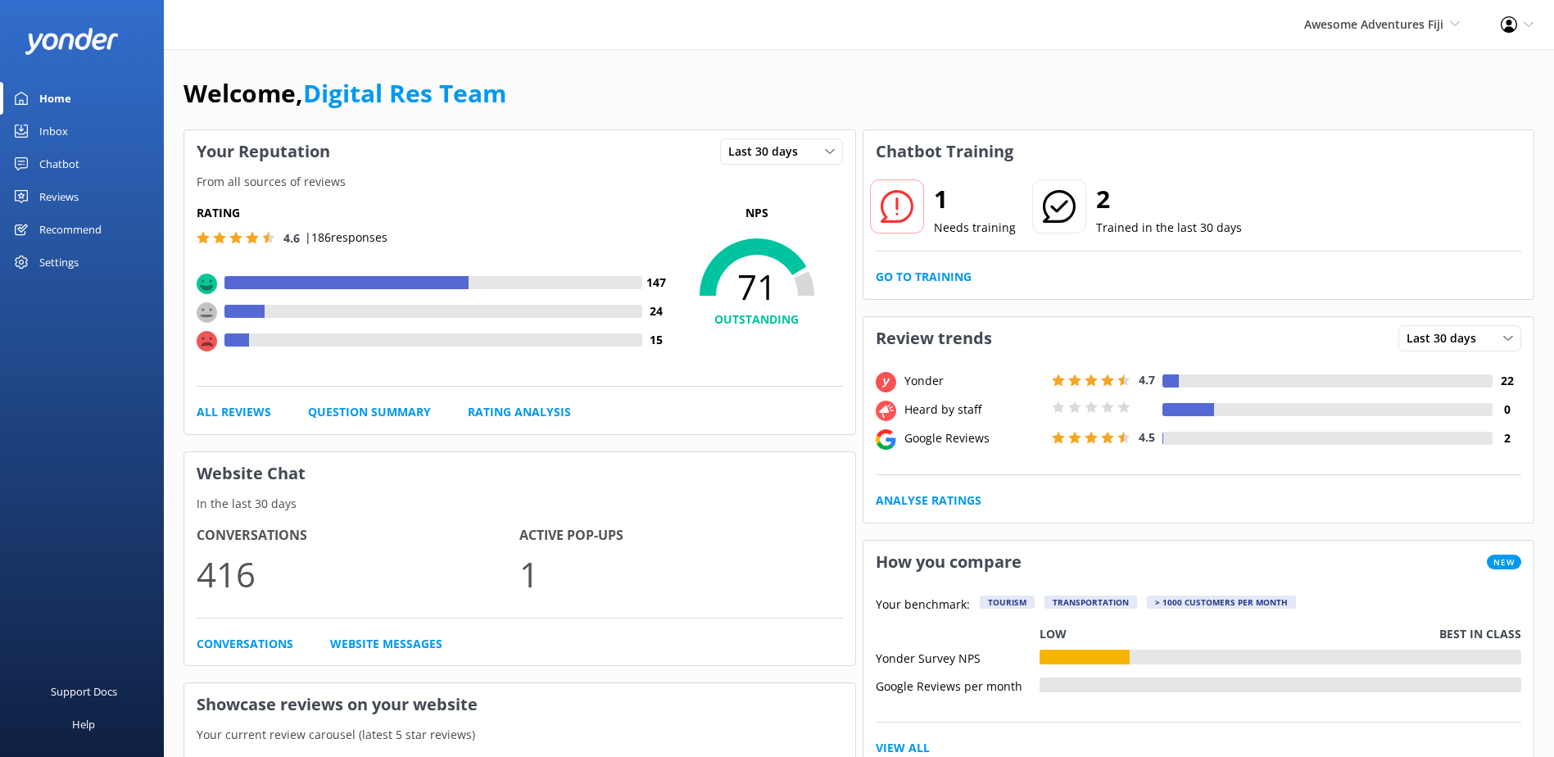
click at [44, 111] on div "Home" at bounding box center [55, 98] width 32 height 33
click at [48, 136] on div "Inbox" at bounding box center [53, 131] width 29 height 33
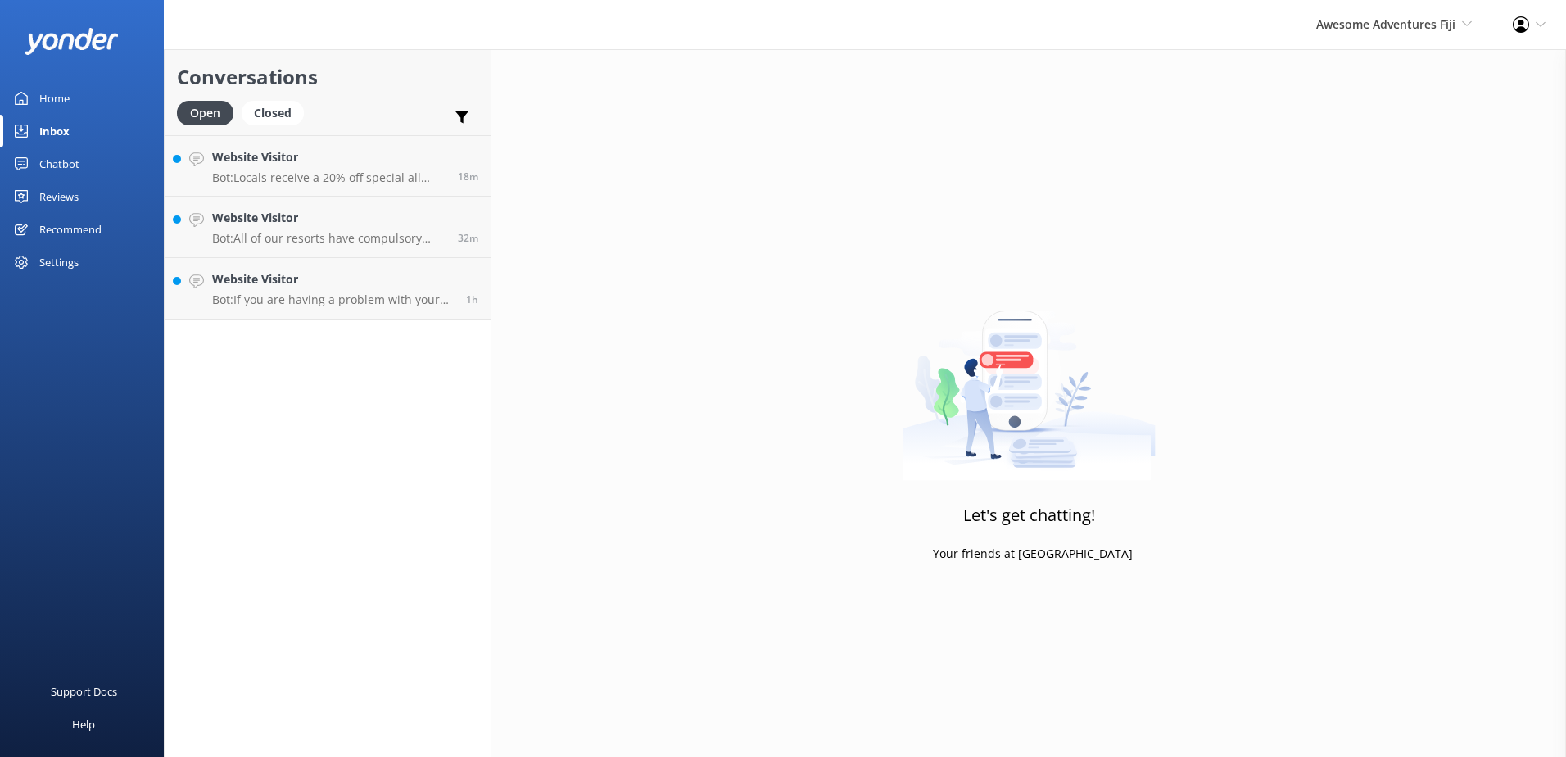
click at [50, 129] on div "Inbox" at bounding box center [54, 131] width 30 height 33
click at [314, 297] on p "Bot: If you are having a problem with your booking, please contact us with your…" at bounding box center [333, 299] width 242 height 15
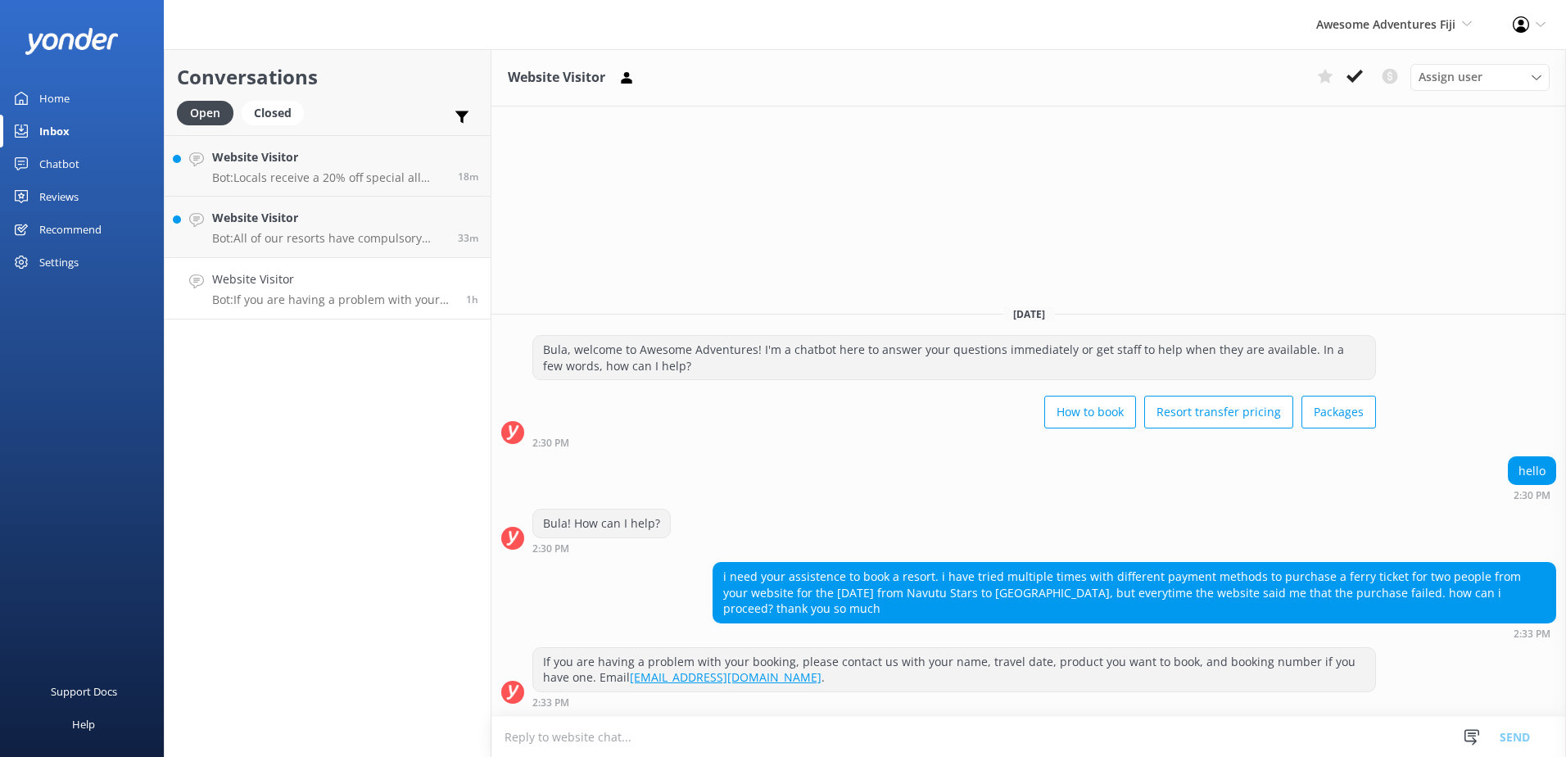
click at [1188, 356] on div "Bula, welcome to Awesome Adventures! I'm a chatbot here to answer your question…" at bounding box center [954, 357] width 842 height 43
click at [1353, 71] on icon at bounding box center [1355, 76] width 16 height 16
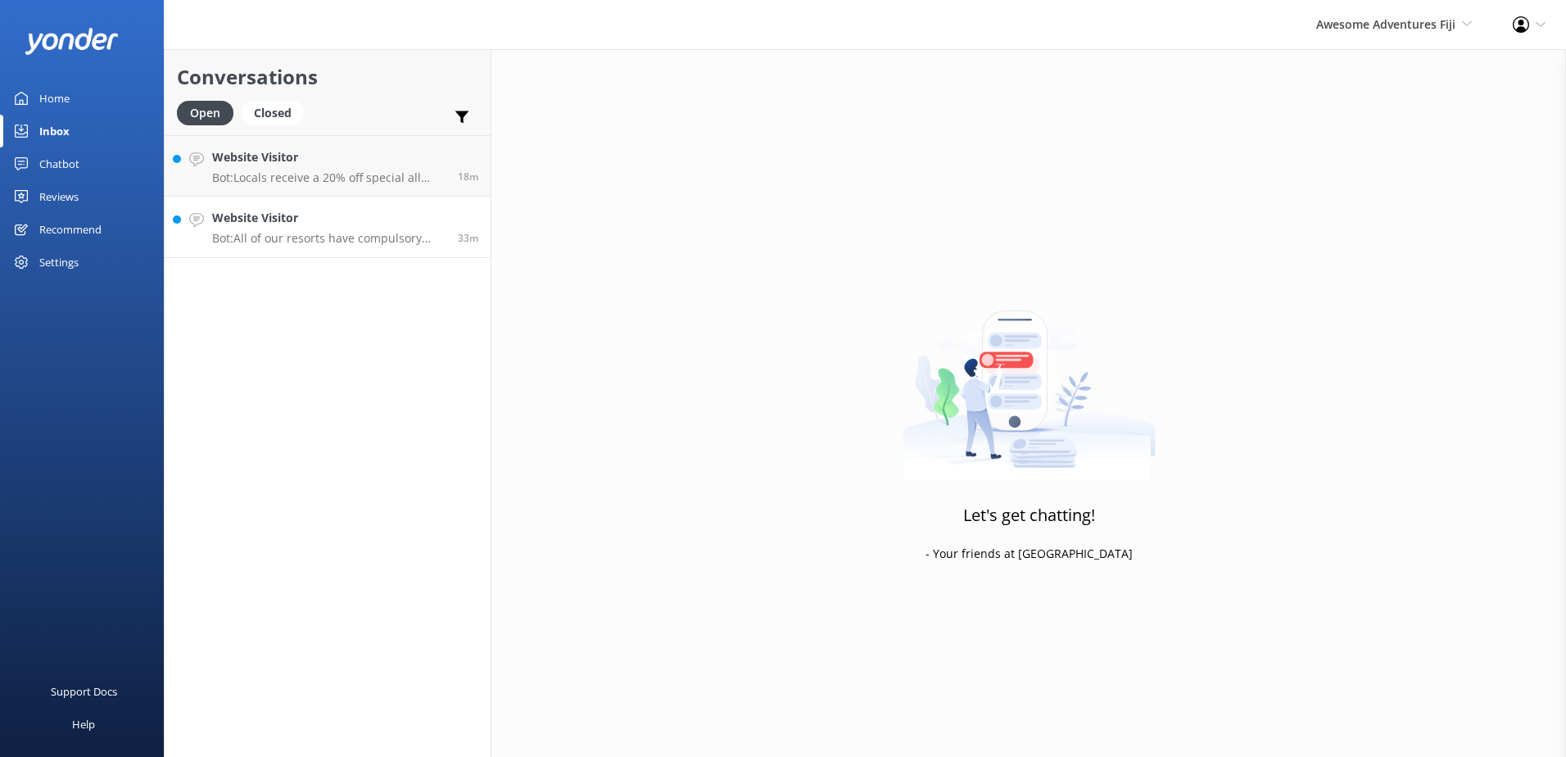
click at [385, 224] on h4 "Website Visitor" at bounding box center [328, 218] width 233 height 18
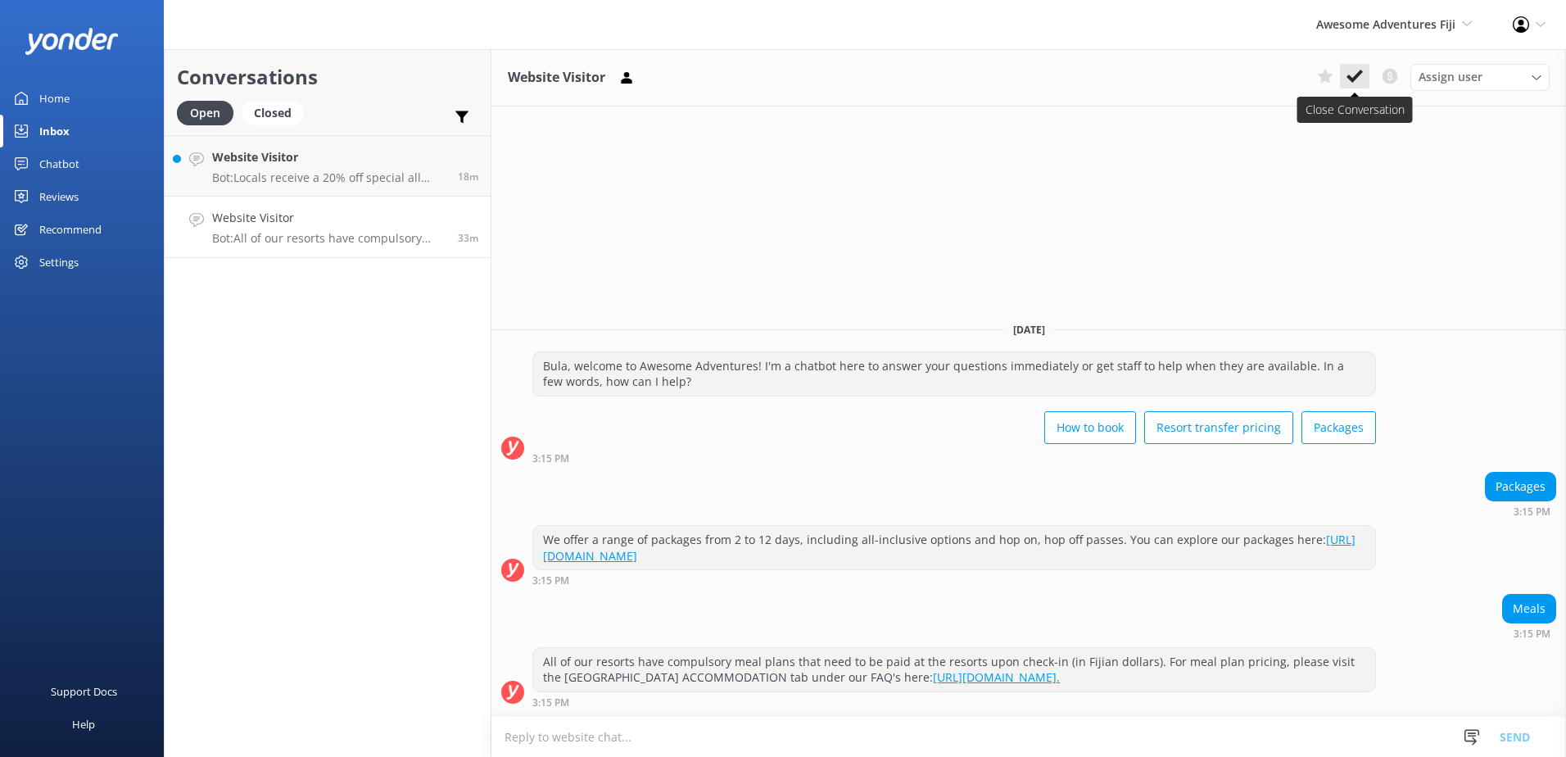
click at [1362, 65] on button at bounding box center [1354, 76] width 29 height 25
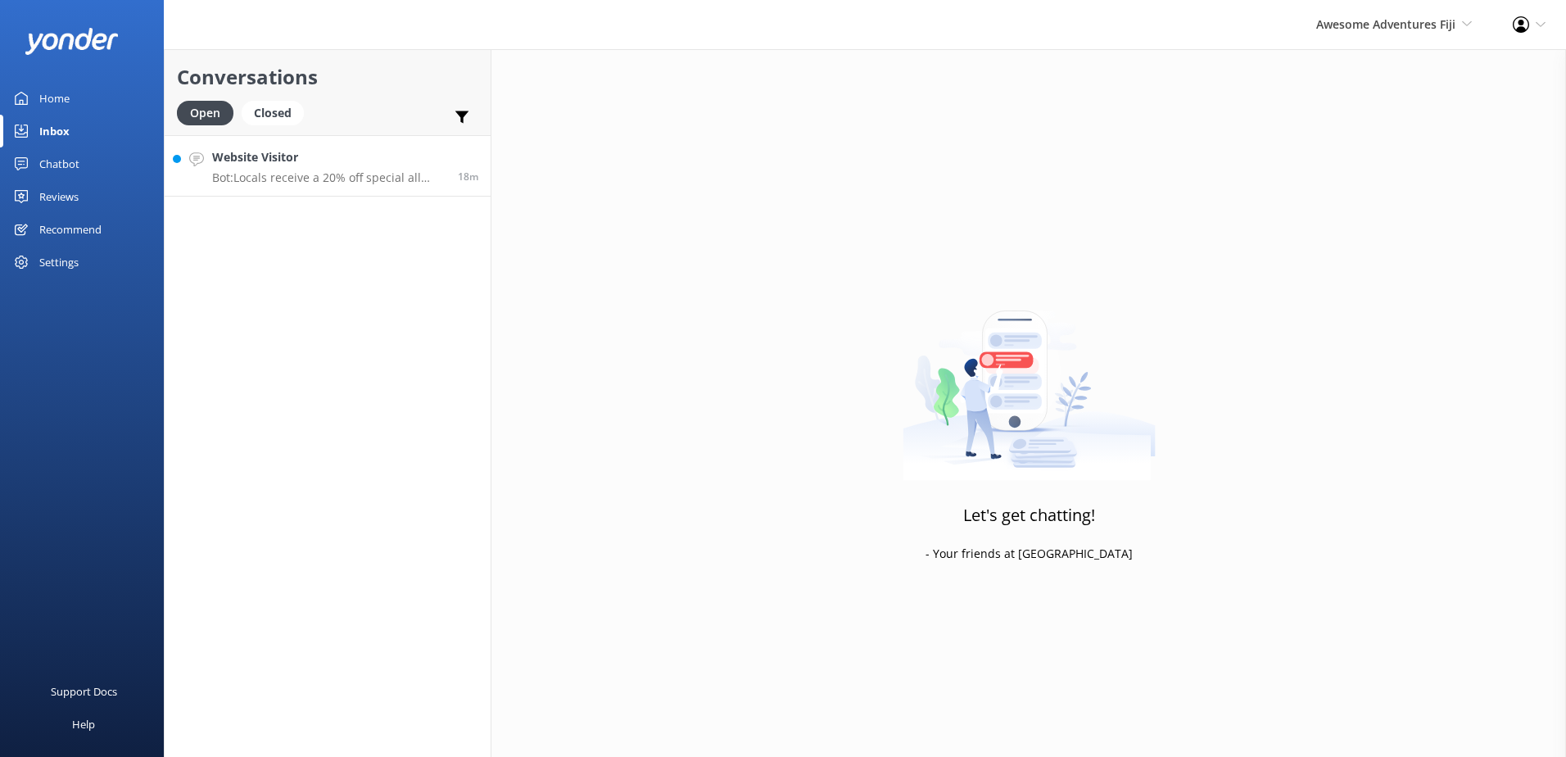
click at [431, 179] on p "Bot: Locals receive a 20% off special all year round on our products." at bounding box center [328, 177] width 233 height 15
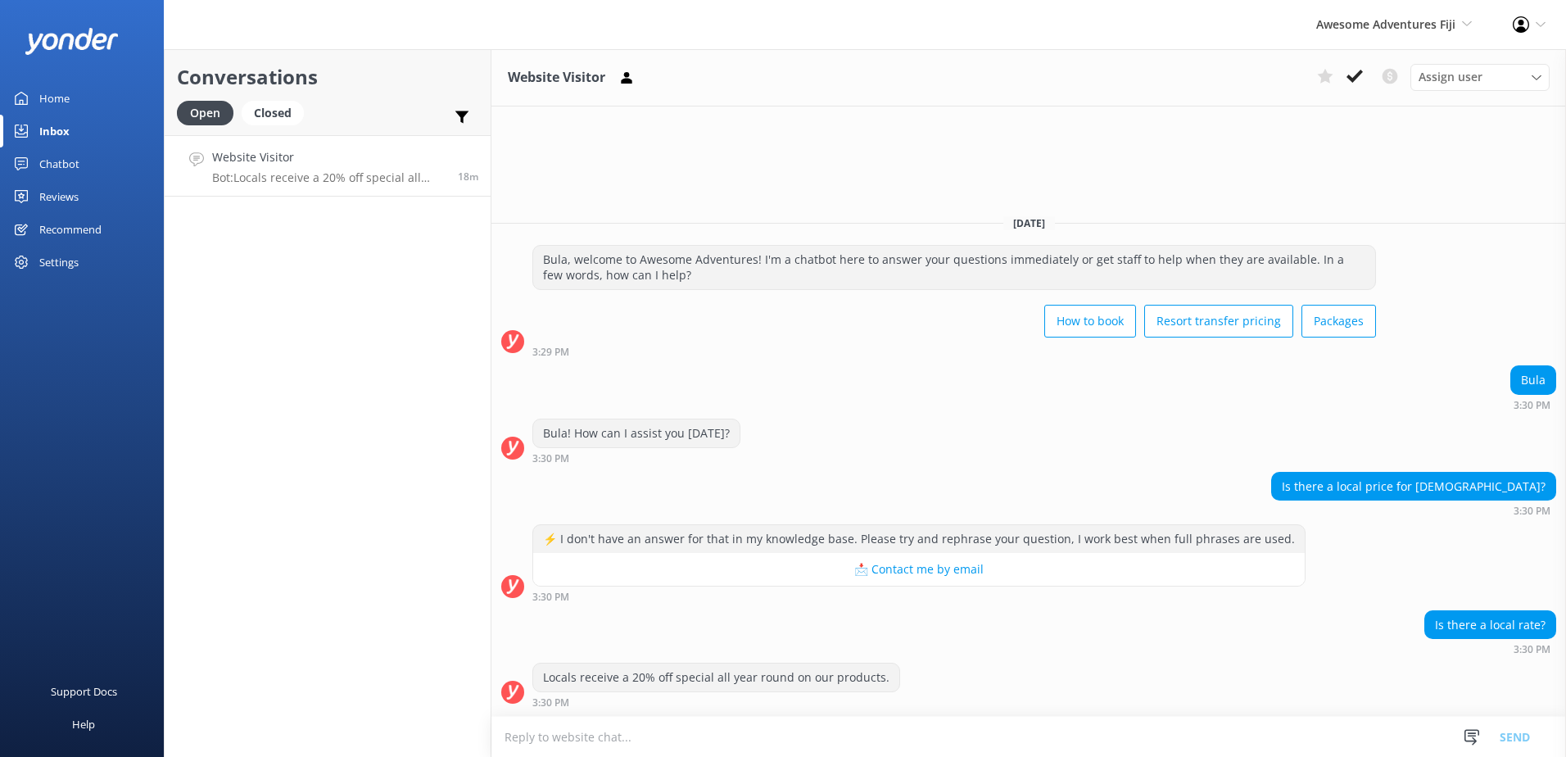
click at [1011, 723] on textarea at bounding box center [1029, 737] width 1075 height 40
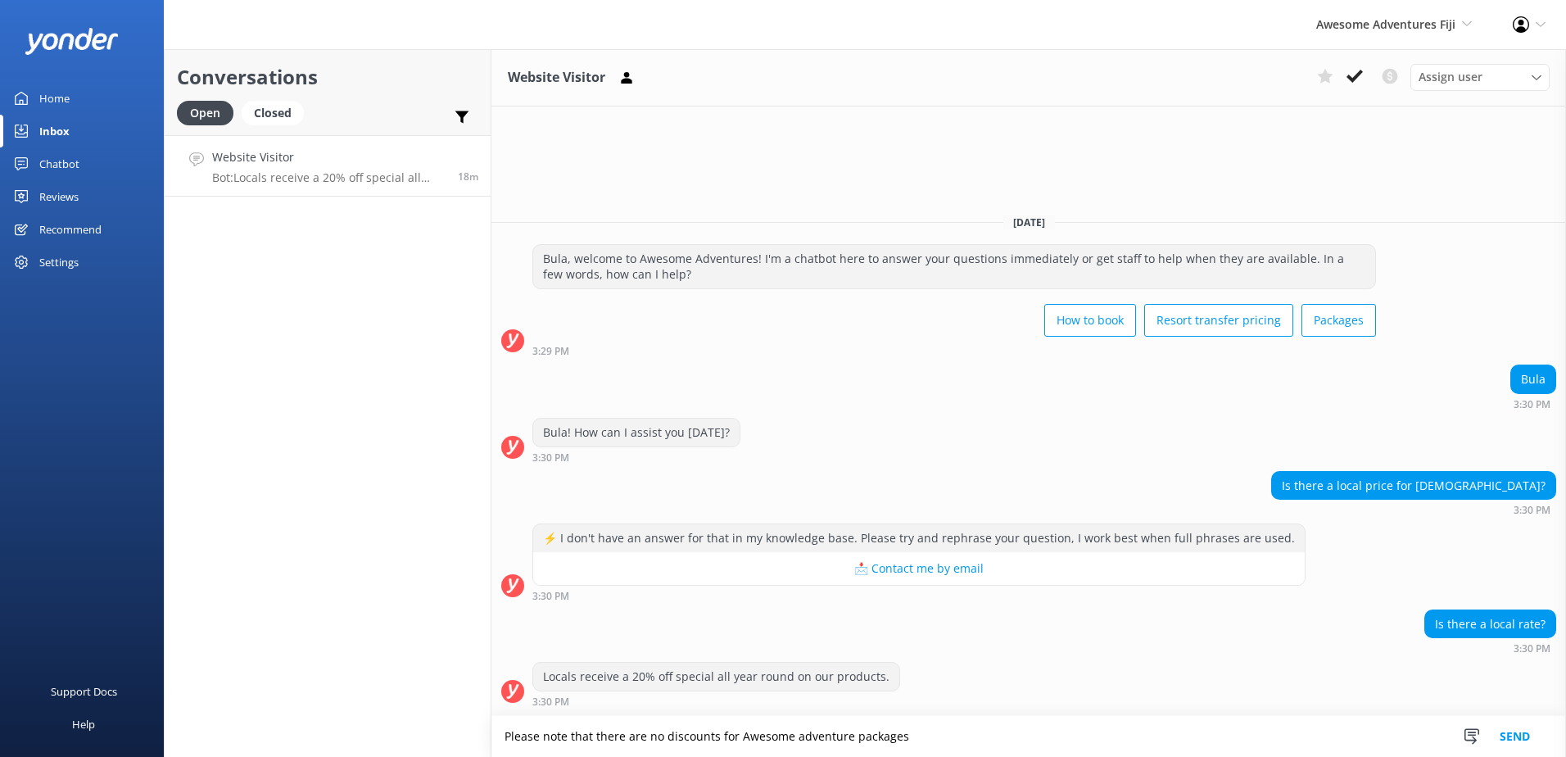
click at [1024, 728] on textarea "Please note that there are no discounts for Awesome adventure packages" at bounding box center [1029, 736] width 1075 height 41
type textarea "Please note that there are no discounts for Awesome adventure packages."
click at [1541, 723] on button "Send" at bounding box center [1514, 736] width 61 height 41
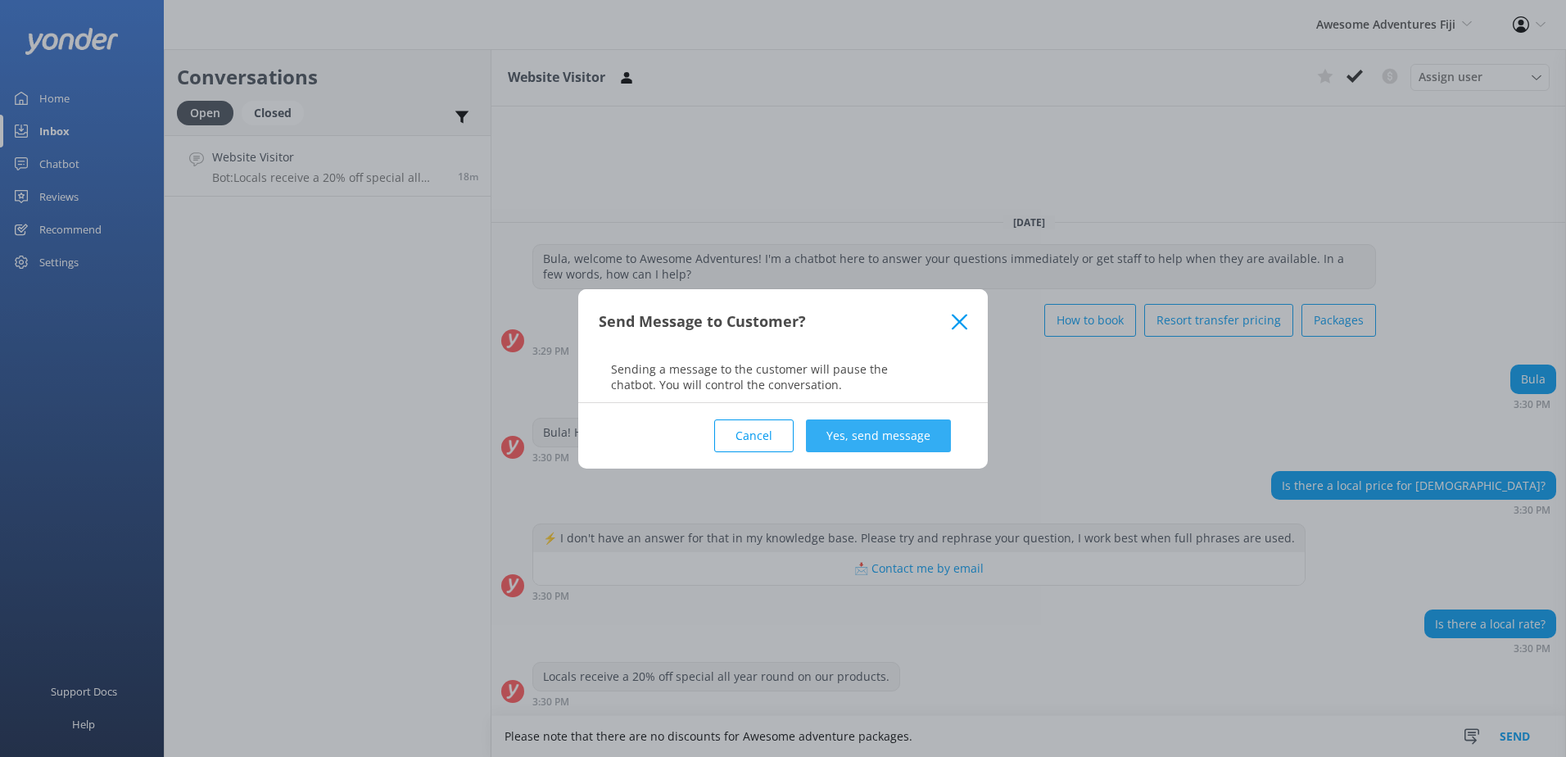
click at [898, 441] on button "Yes, send message" at bounding box center [878, 435] width 145 height 33
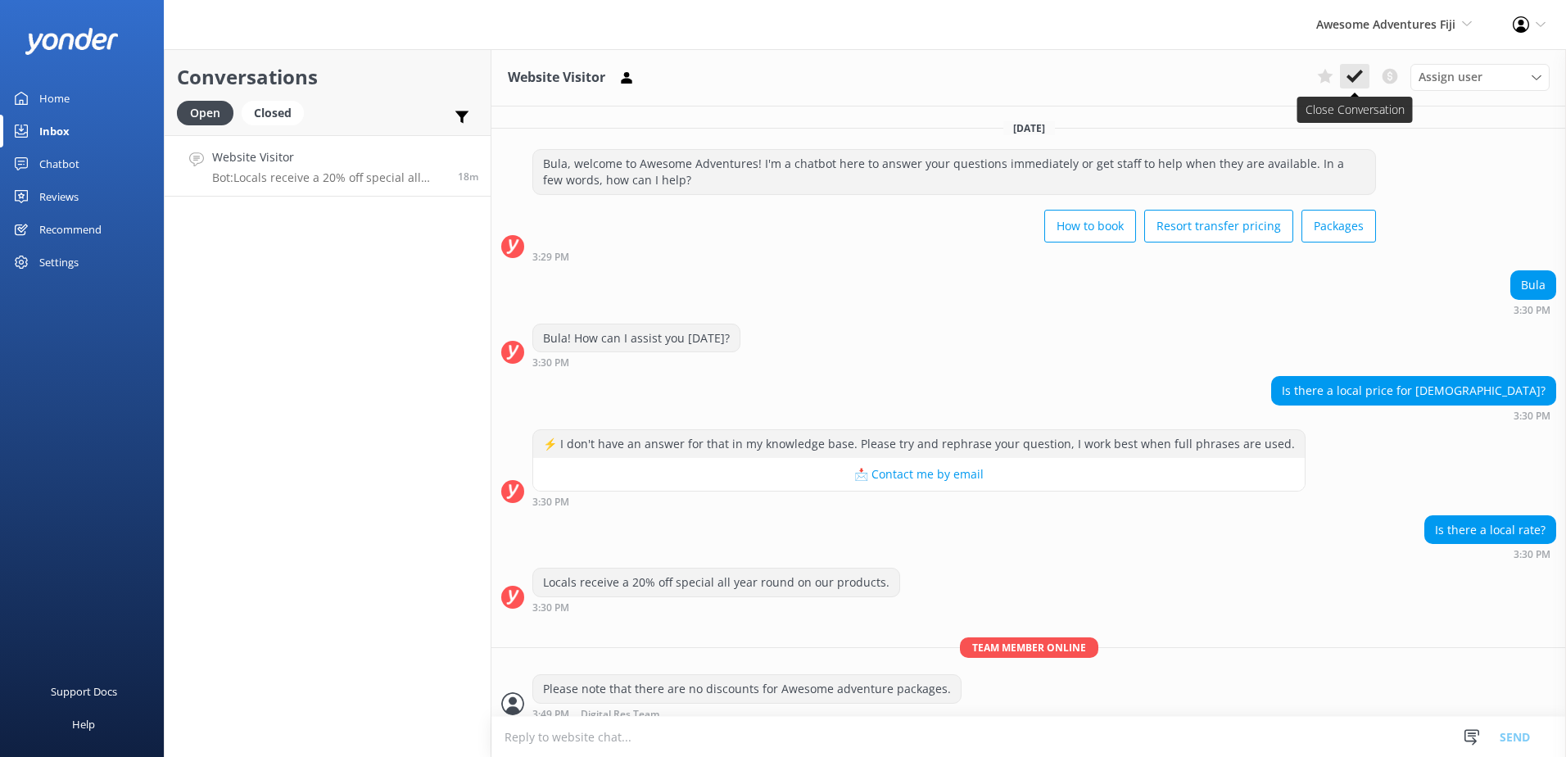
scroll to position [11, 0]
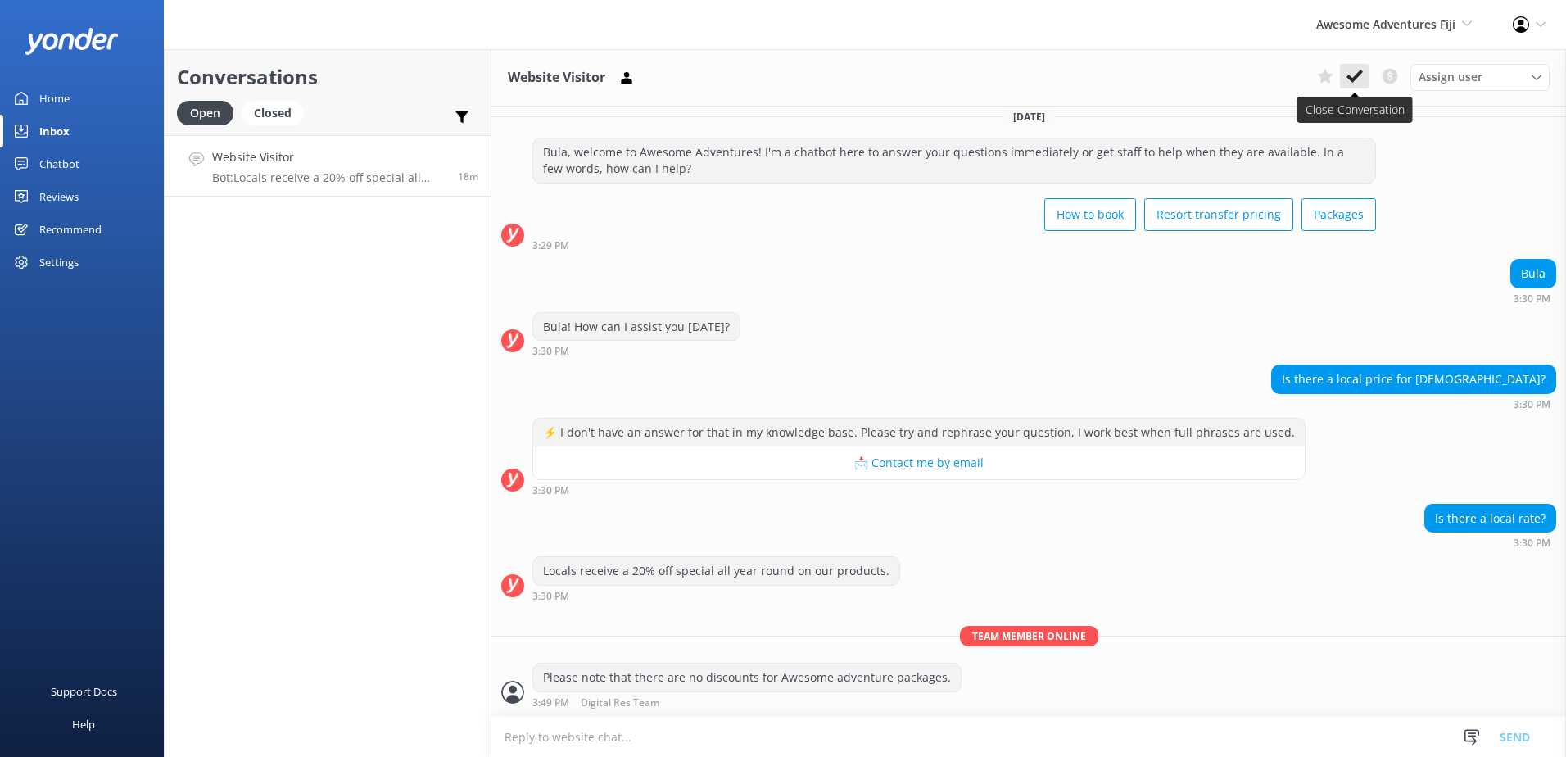
click at [1355, 76] on use at bounding box center [1355, 76] width 16 height 13
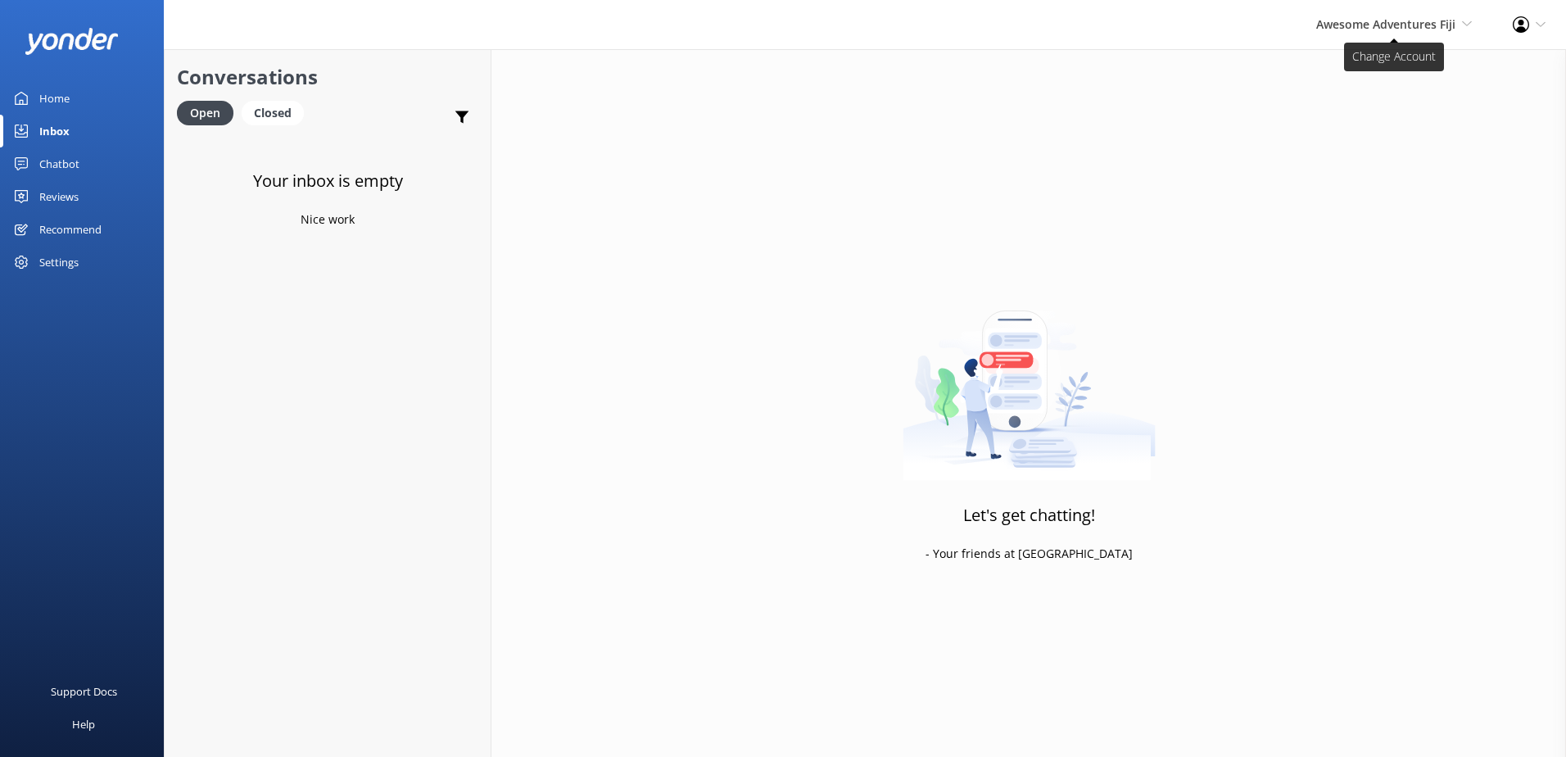
click at [1374, 26] on span "Awesome Adventures Fiji" at bounding box center [1385, 24] width 139 height 16
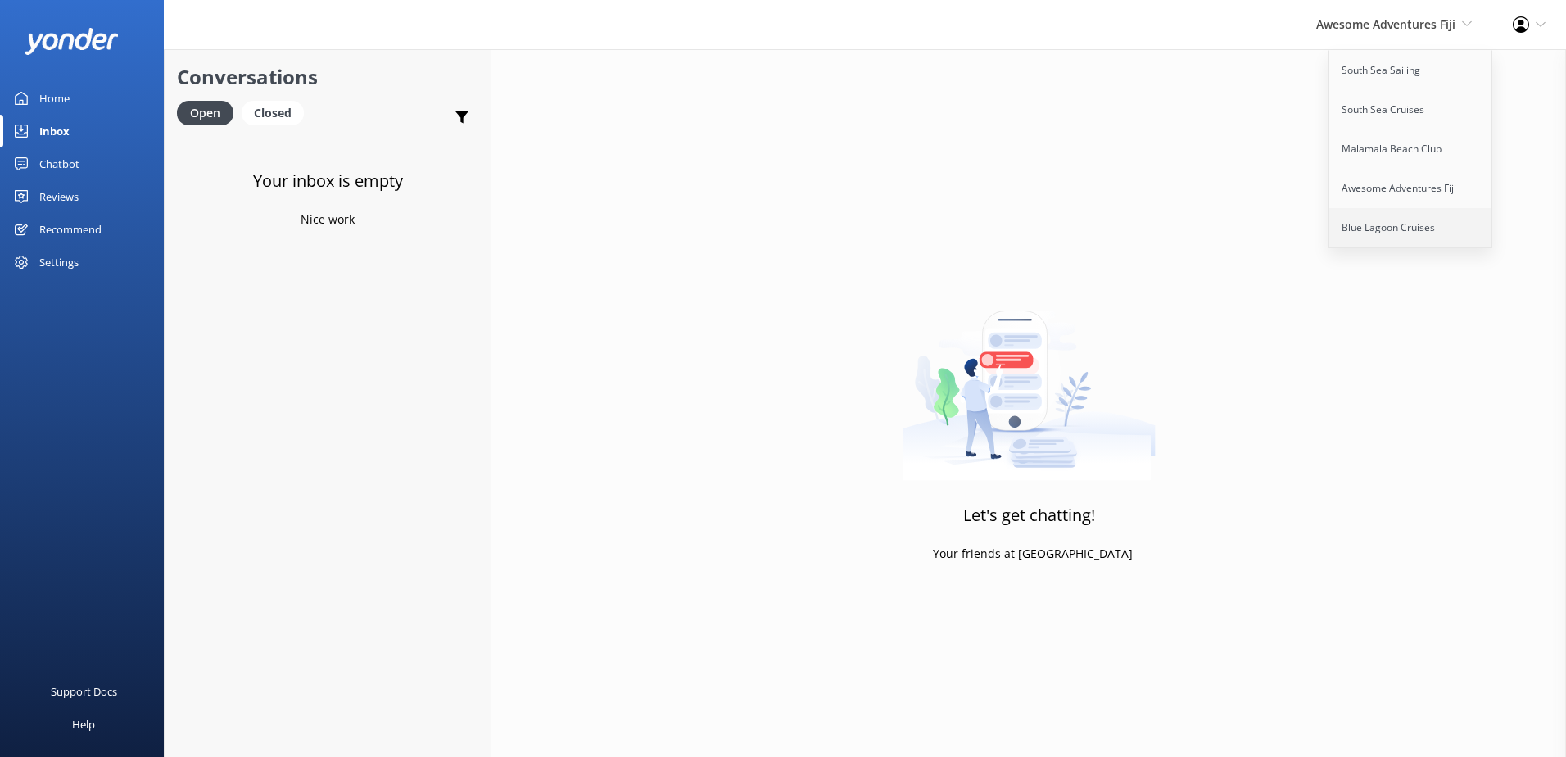
click at [1371, 215] on link "Blue Lagoon Cruises" at bounding box center [1412, 227] width 164 height 39
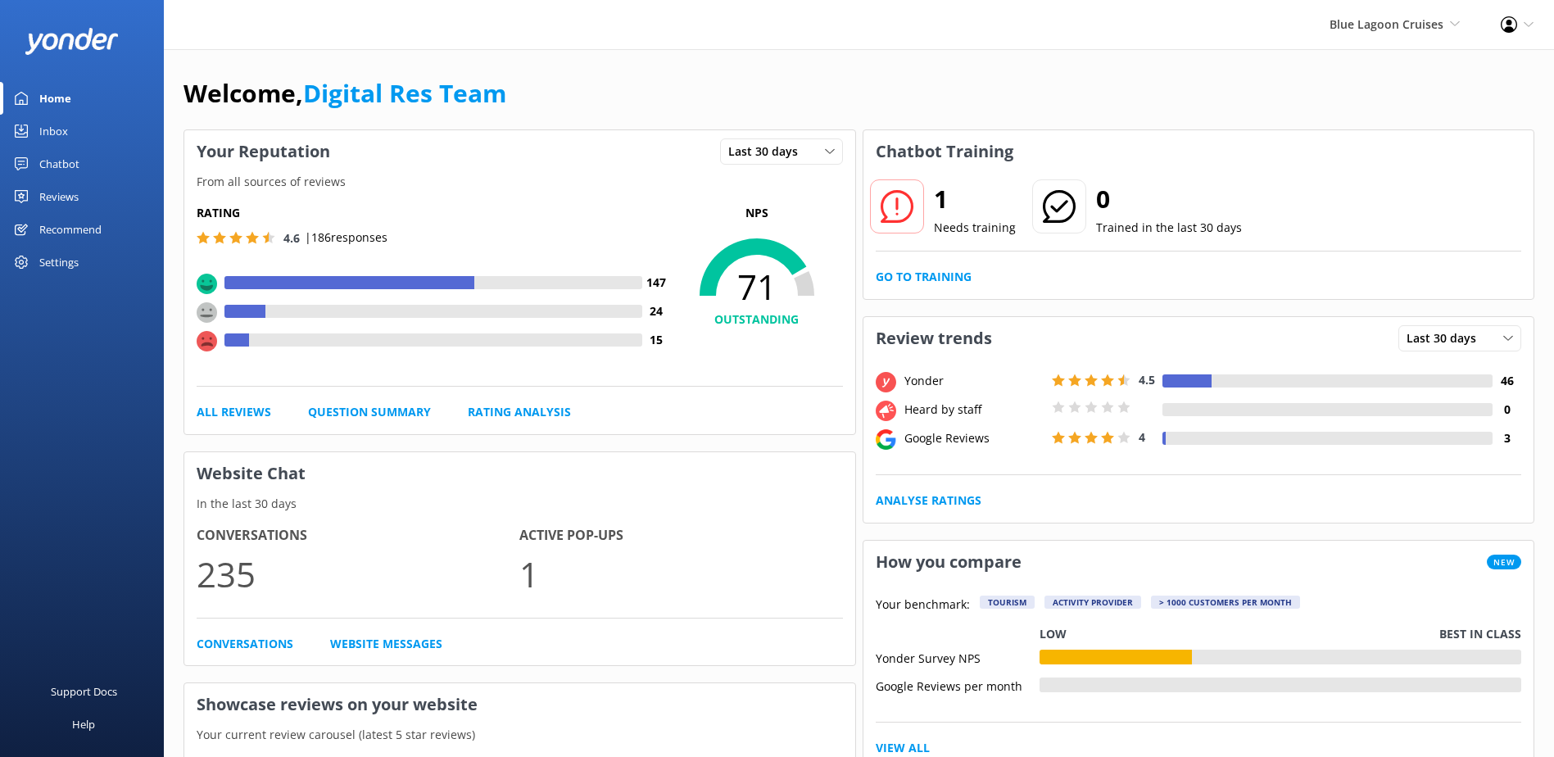
click at [105, 129] on link "Inbox" at bounding box center [82, 131] width 164 height 33
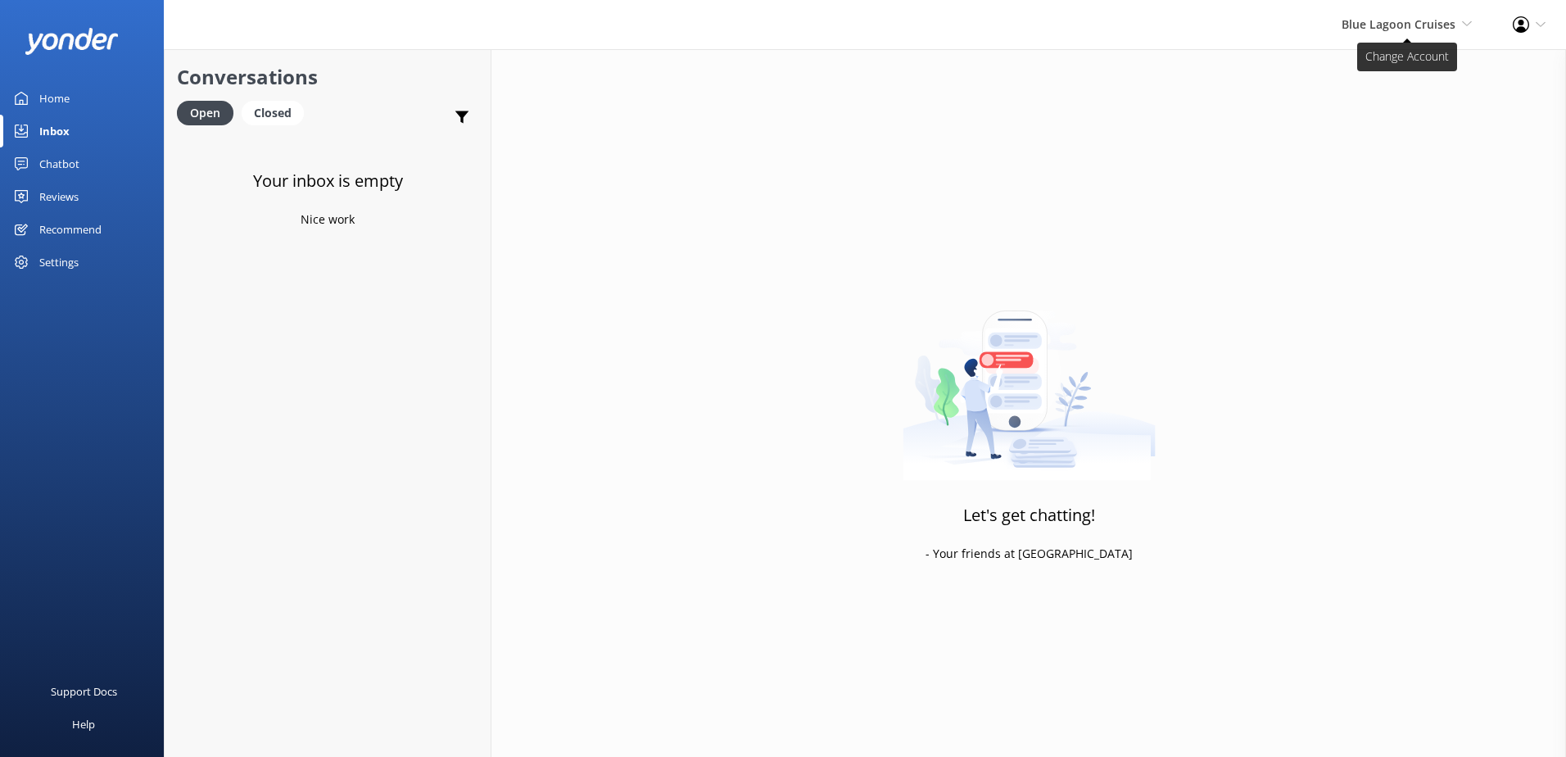
click at [1383, 31] on span "Blue Lagoon Cruises South Sea Sailing South Sea Cruises Malamala Beach Club Awe…" at bounding box center [1407, 25] width 130 height 18
